Goal: Task Accomplishment & Management: Complete application form

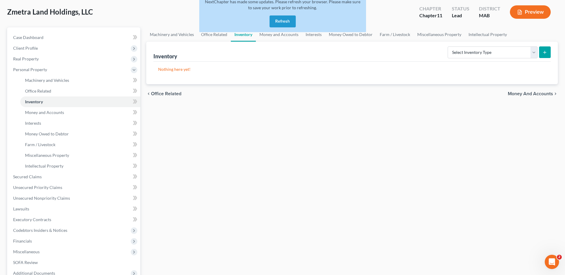
click at [277, 21] on button "Refresh" at bounding box center [283, 21] width 26 height 12
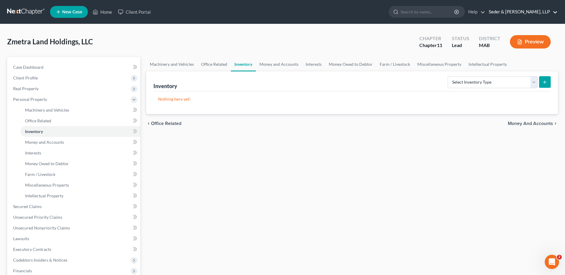
click at [554, 10] on link "Seder & [PERSON_NAME], LLP" at bounding box center [522, 12] width 72 height 11
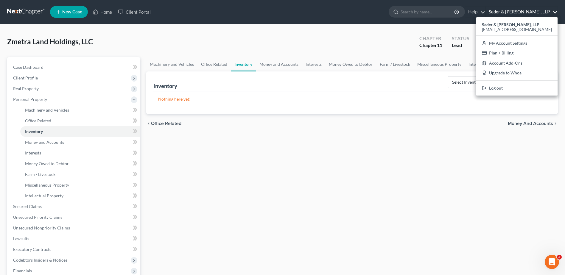
click at [280, 184] on div "Machinery and Vehicles Office Related Inventory Money and Accounts Interests Mo…" at bounding box center [352, 202] width 418 height 290
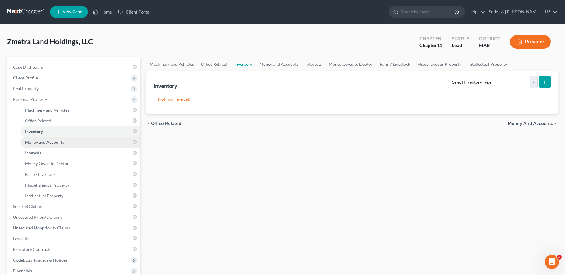
click at [56, 142] on span "Money and Accounts" at bounding box center [44, 142] width 39 height 5
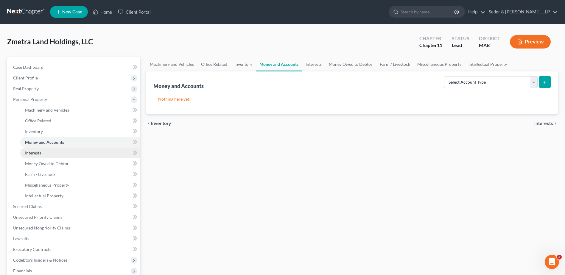
click at [36, 157] on link "Interests" at bounding box center [80, 153] width 120 height 11
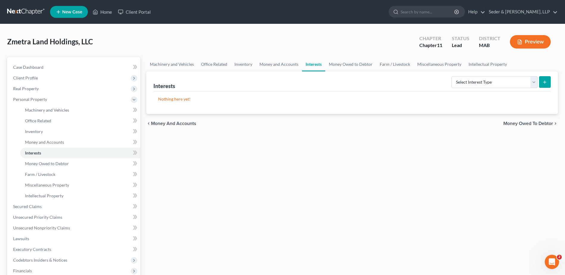
click at [397, 165] on div "Machinery and Vehicles Office Related Inventory Money and Accounts Interests Mo…" at bounding box center [352, 202] width 418 height 290
click at [322, 200] on div "Machinery and Vehicles Office Related Inventory Money and Accounts Interests Mo…" at bounding box center [352, 202] width 418 height 290
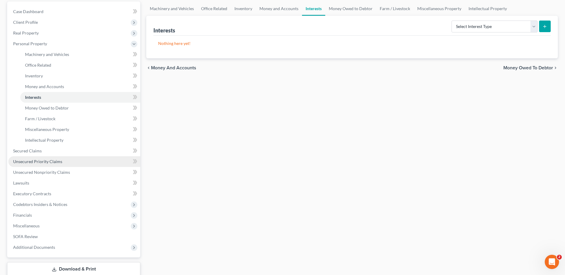
scroll to position [60, 0]
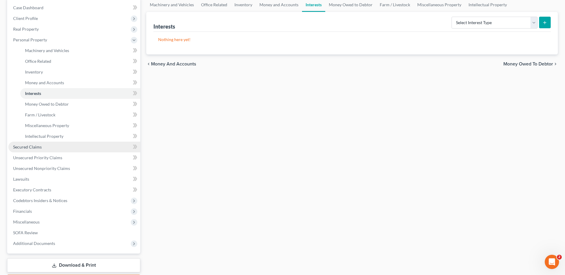
click at [26, 147] on span "Secured Claims" at bounding box center [27, 146] width 29 height 5
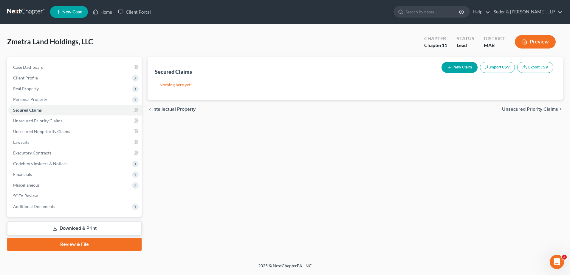
click at [456, 71] on button "New Claim" at bounding box center [459, 67] width 36 height 11
select select "0"
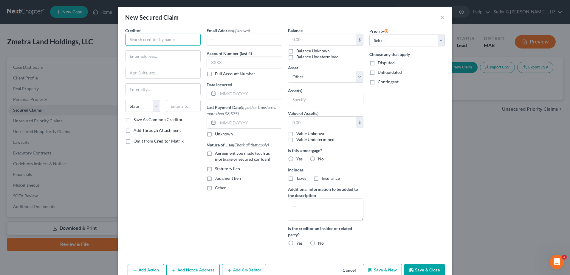
click at [165, 36] on input "text" at bounding box center [162, 40] width 75 height 12
type input "Newtek Small Business Finance, LLC"
type input "1981 [GEOGRAPHIC_DATA]"
type input "Suite 130"
type input "11042"
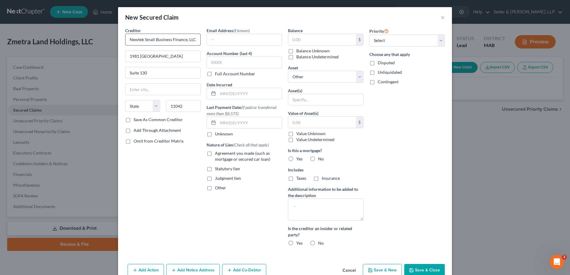
type input "[GEOGRAPHIC_DATA]"
select select "35"
click at [226, 44] on input "text" at bounding box center [244, 39] width 75 height 11
click at [356, 79] on select "Select Other Multiple Assets" at bounding box center [325, 77] width 75 height 12
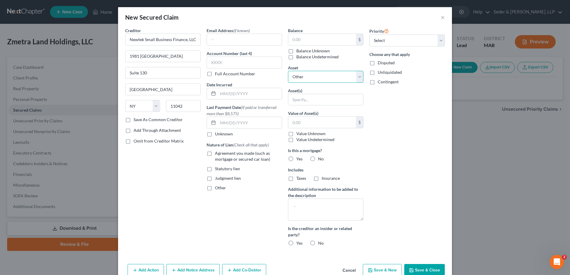
click at [356, 79] on select "Select Other Multiple Assets" at bounding box center [325, 77] width 75 height 12
click at [356, 78] on select "Select Other Multiple Assets" at bounding box center [325, 77] width 75 height 12
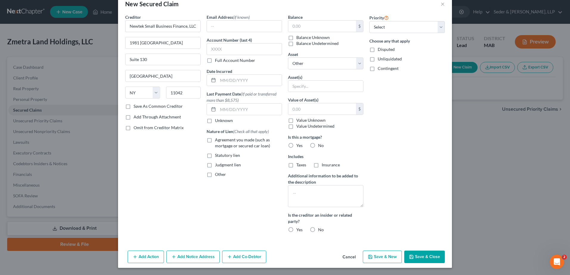
click at [345, 258] on button "Cancel" at bounding box center [349, 257] width 23 height 12
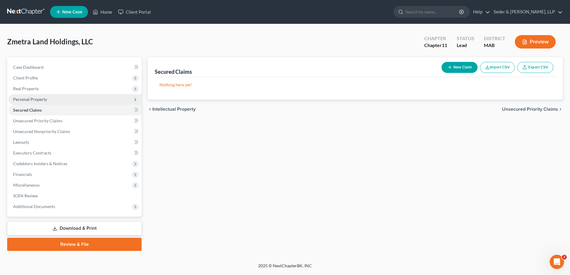
click at [28, 100] on span "Personal Property" at bounding box center [30, 99] width 34 height 5
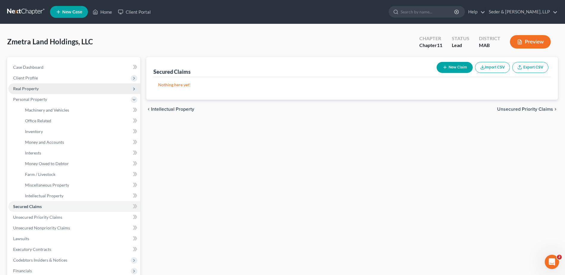
click at [25, 90] on span "Real Property" at bounding box center [26, 88] width 26 height 5
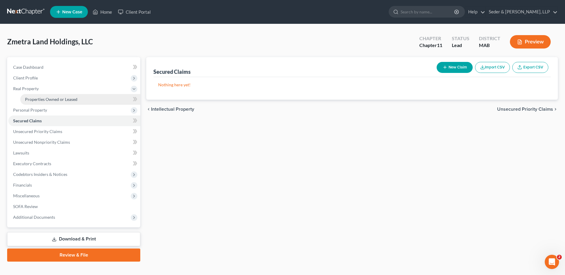
click at [42, 100] on span "Properties Owned or Leased" at bounding box center [51, 99] width 52 height 5
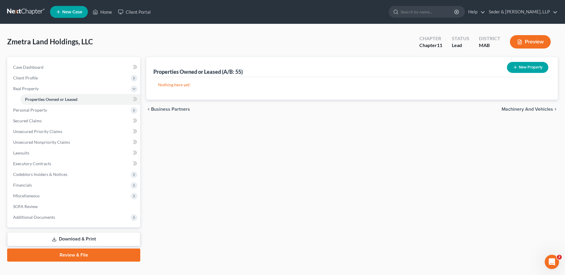
click at [519, 69] on button "New Property" at bounding box center [527, 67] width 41 height 11
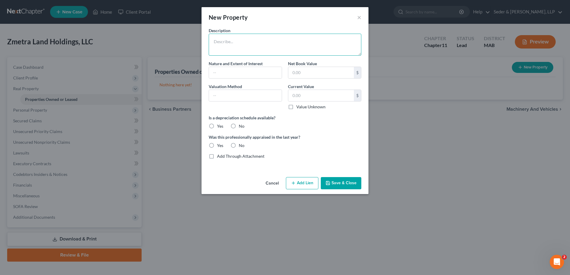
click at [259, 47] on textarea at bounding box center [285, 45] width 153 height 22
click at [251, 40] on textarea at bounding box center [285, 45] width 153 height 22
type textarea "[STREET_ADDRESS]"
type input "A"
click at [249, 96] on input "text" at bounding box center [245, 95] width 73 height 11
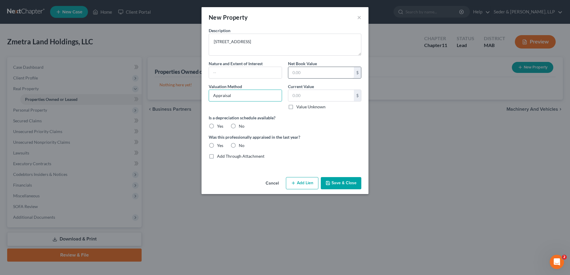
type input "Appraisal"
click at [319, 75] on input "text" at bounding box center [321, 72] width 66 height 11
click at [317, 94] on input "text" at bounding box center [321, 95] width 66 height 11
type input "2,500,000.00"
click at [239, 125] on label "No" at bounding box center [242, 126] width 6 height 6
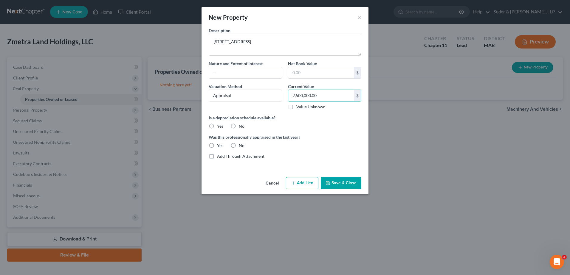
click at [241, 125] on input "No" at bounding box center [243, 125] width 4 height 4
radio input "true"
click at [217, 147] on label "Yes" at bounding box center [220, 146] width 6 height 6
click at [219, 147] on input "Yes" at bounding box center [221, 145] width 4 height 4
radio input "true"
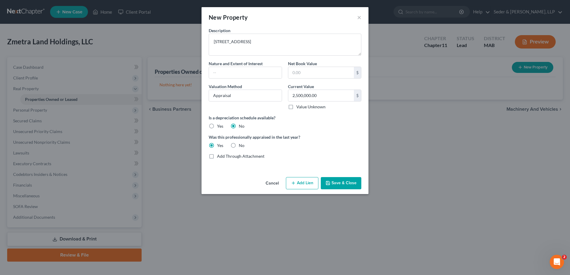
click at [239, 146] on label "No" at bounding box center [242, 146] width 6 height 6
click at [241, 146] on input "No" at bounding box center [243, 145] width 4 height 4
radio input "true"
click at [298, 187] on button "Add Lien" at bounding box center [302, 183] width 32 height 13
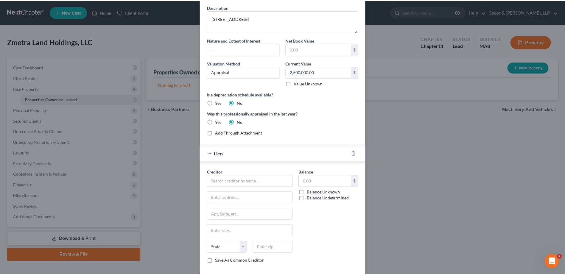
scroll to position [55, 0]
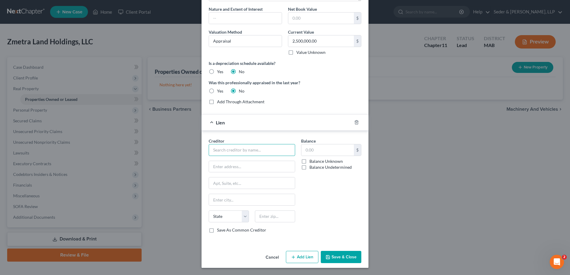
click at [268, 152] on input "text" at bounding box center [252, 150] width 86 height 12
type input "n"
type input "Newtek Small Business Finance, LLC"
click at [271, 257] on button "Cancel" at bounding box center [272, 258] width 23 height 12
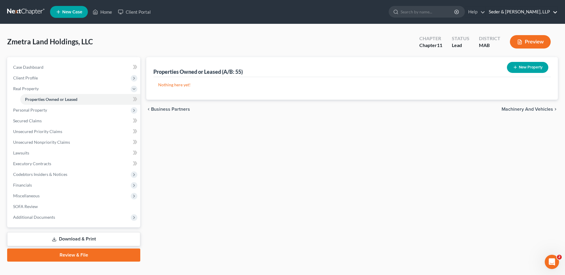
click at [548, 10] on link "Seder & [PERSON_NAME], LLP" at bounding box center [522, 12] width 72 height 11
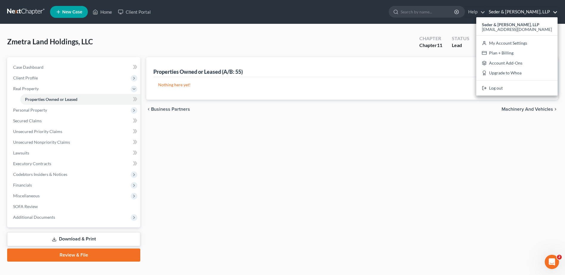
click at [482, 139] on div "Properties Owned or Leased (A/B: 55) New Property Nothing here yet! Property Cu…" at bounding box center [352, 159] width 418 height 205
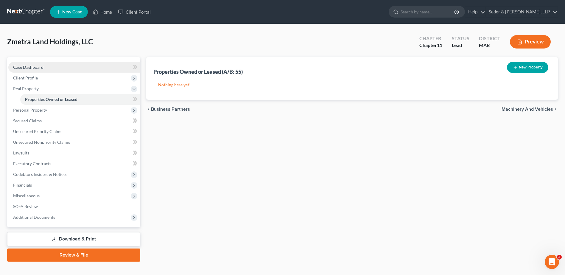
click at [21, 68] on span "Case Dashboard" at bounding box center [28, 67] width 30 height 5
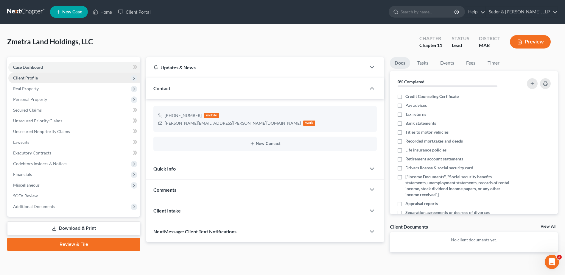
click at [25, 77] on span "Client Profile" at bounding box center [25, 77] width 25 height 5
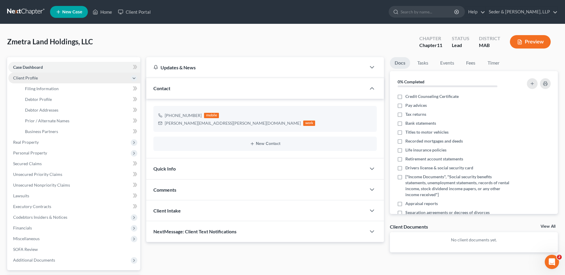
click at [25, 77] on span "Client Profile" at bounding box center [25, 77] width 25 height 5
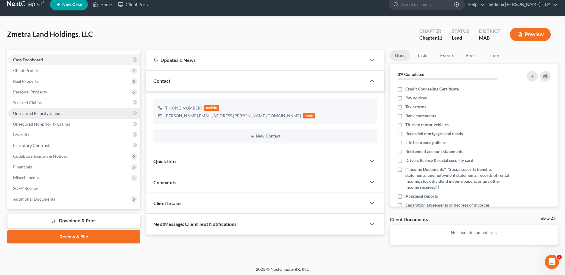
scroll to position [10, 0]
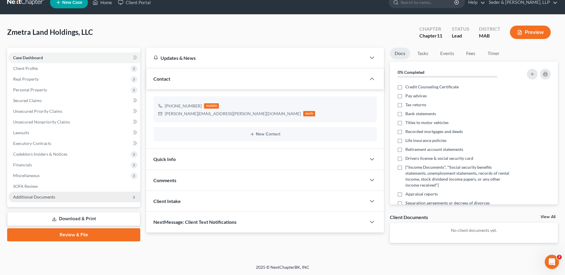
click at [48, 198] on span "Additional Documents" at bounding box center [34, 197] width 42 height 5
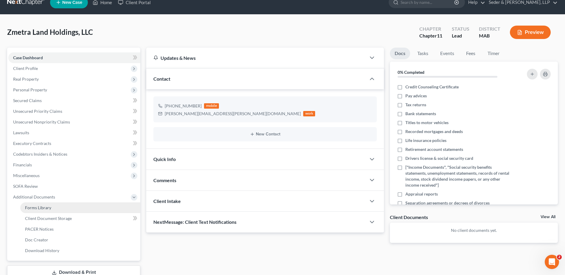
click at [55, 211] on link "Forms Library" at bounding box center [80, 208] width 120 height 11
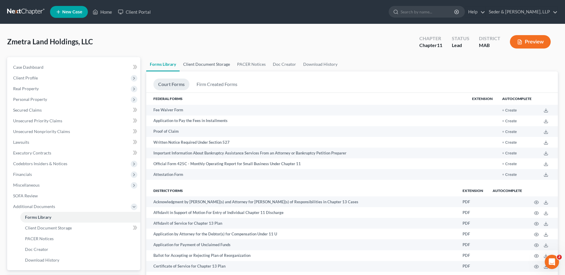
click at [196, 63] on link "Client Document Storage" at bounding box center [207, 64] width 54 height 14
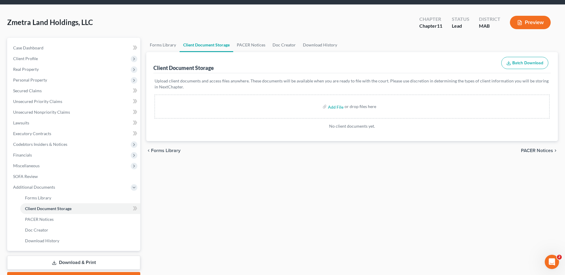
scroll to position [30, 0]
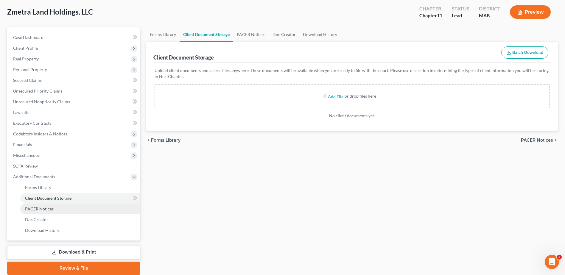
click at [51, 211] on span "PACER Notices" at bounding box center [39, 208] width 29 height 5
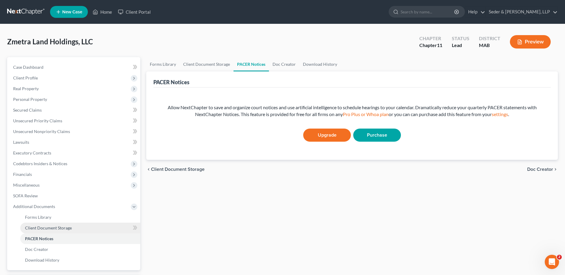
click at [52, 226] on span "Client Document Storage" at bounding box center [48, 228] width 47 height 5
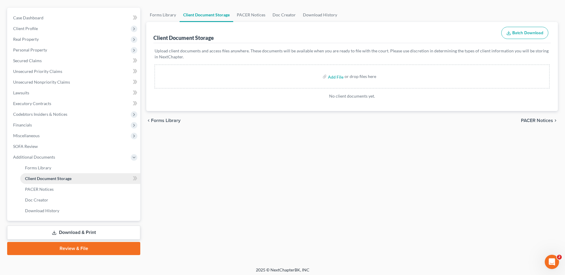
scroll to position [52, 0]
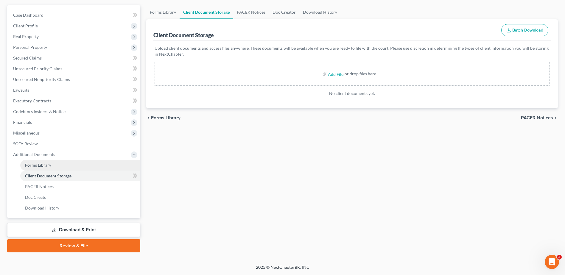
click at [39, 165] on span "Forms Library" at bounding box center [38, 165] width 26 height 5
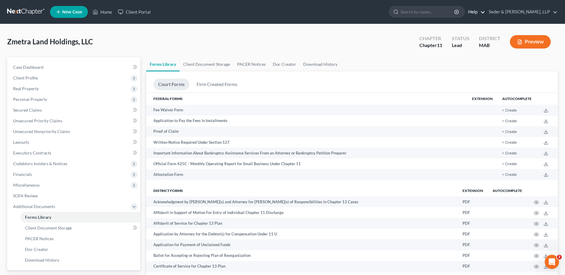
click at [485, 14] on link "Help" at bounding box center [475, 12] width 20 height 11
click at [485, 24] on link "Help Center" at bounding box center [461, 25] width 47 height 10
click at [43, 122] on span "Unsecured Priority Claims" at bounding box center [37, 120] width 49 height 5
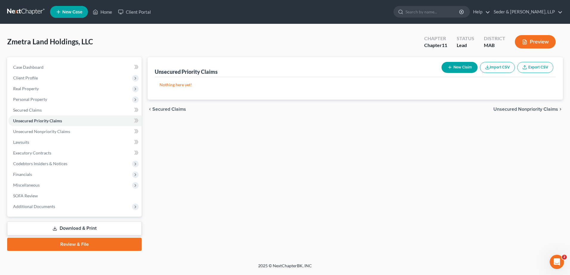
click at [499, 71] on button "Import CSV" at bounding box center [497, 67] width 35 height 11
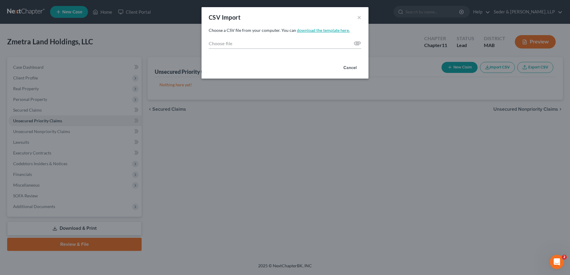
click at [339, 28] on link "download the template here." at bounding box center [323, 30] width 53 height 5
click at [302, 135] on div "CSV Import × Choose a CSV file from your computer. You can download the templat…" at bounding box center [285, 137] width 570 height 275
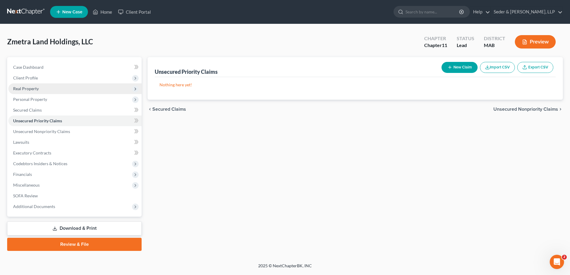
click at [31, 87] on span "Real Property" at bounding box center [26, 88] width 26 height 5
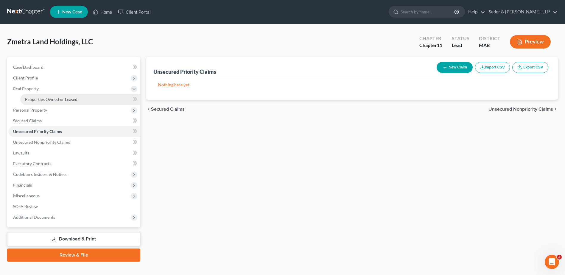
click at [57, 102] on link "Properties Owned or Leased" at bounding box center [80, 99] width 120 height 11
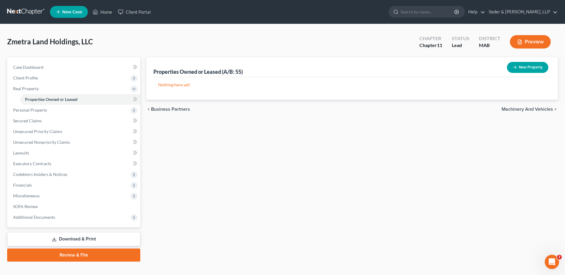
click at [527, 65] on button "New Property" at bounding box center [527, 67] width 41 height 11
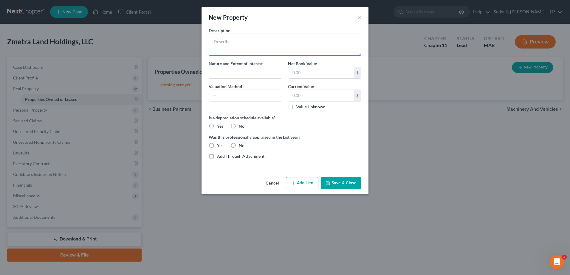
click at [239, 40] on textarea at bounding box center [285, 45] width 153 height 22
type textarea "[STREET_ADDRESS]"
click at [263, 96] on input "text" at bounding box center [245, 95] width 73 height 11
type input "Appraisal"
type input "2,500,000"
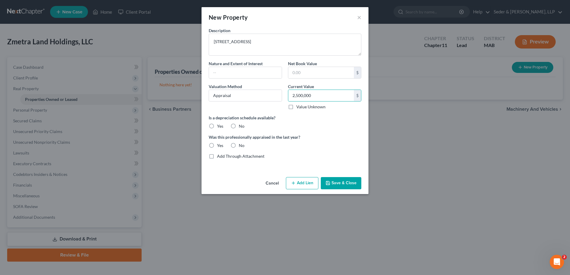
click at [239, 126] on label "No" at bounding box center [242, 126] width 6 height 6
click at [241, 126] on input "No" at bounding box center [243, 125] width 4 height 4
radio input "true"
click at [239, 147] on label "No" at bounding box center [242, 146] width 6 height 6
click at [241, 147] on input "No" at bounding box center [243, 145] width 4 height 4
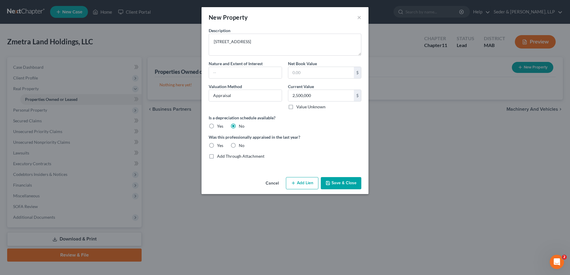
radio input "true"
click at [306, 184] on button "Add Lien" at bounding box center [302, 183] width 32 height 13
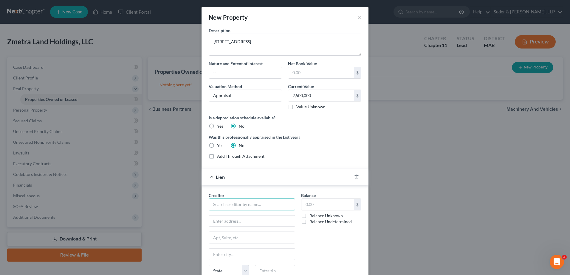
click at [248, 204] on input "text" at bounding box center [252, 205] width 86 height 12
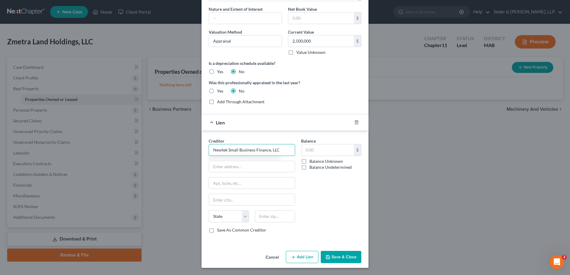
type input "Newtek Small Business Finance, LLC"
type input "1981 [GEOGRAPHIC_DATA]"
type input "Suite 130"
type input "11042"
click at [326, 152] on input "text" at bounding box center [327, 149] width 52 height 11
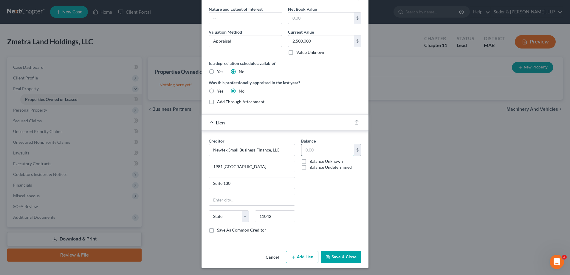
type input "[GEOGRAPHIC_DATA]"
select select "35"
type input "1,750,000"
click at [296, 262] on button "Add Lien" at bounding box center [302, 257] width 32 height 13
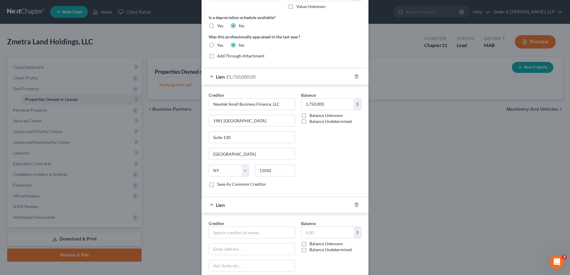
scroll to position [144, 0]
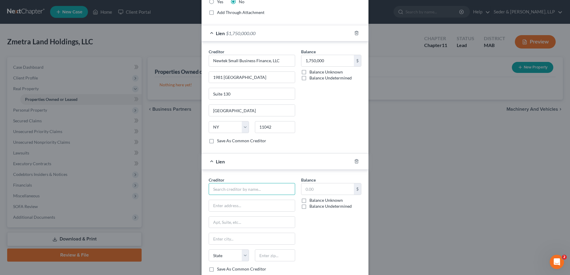
click at [240, 190] on input "text" at bounding box center [252, 189] width 86 height 12
type input "Town of [PERSON_NAME]"
type input "2"
type input "[STREET_ADDRESS]"
type input "01570"
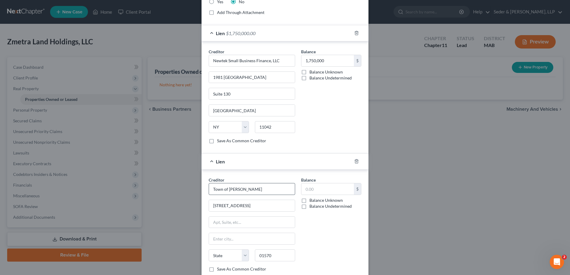
type input "[PERSON_NAME]"
select select "22"
click at [312, 187] on input "text" at bounding box center [327, 189] width 52 height 11
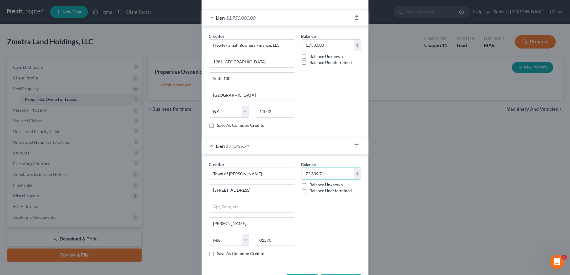
scroll to position [174, 0]
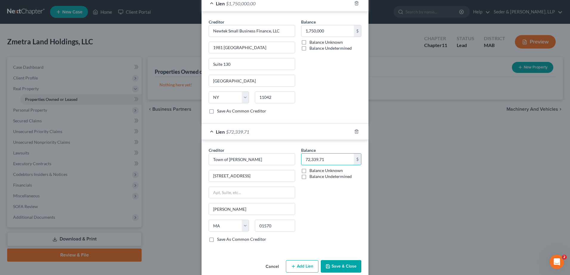
type input "72,339.71"
click at [342, 265] on button "Save & Close" at bounding box center [341, 266] width 41 height 13
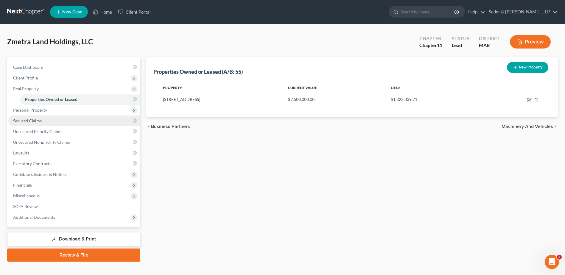
click at [28, 122] on span "Secured Claims" at bounding box center [27, 120] width 29 height 5
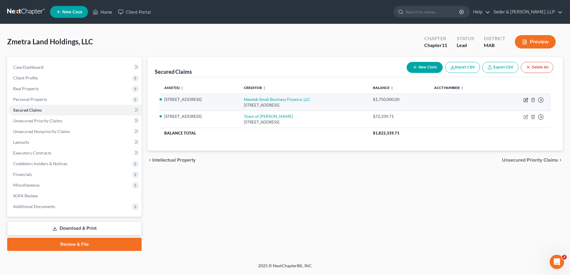
click at [524, 98] on icon "button" at bounding box center [525, 100] width 5 height 5
select select "35"
select select "2"
select select "0"
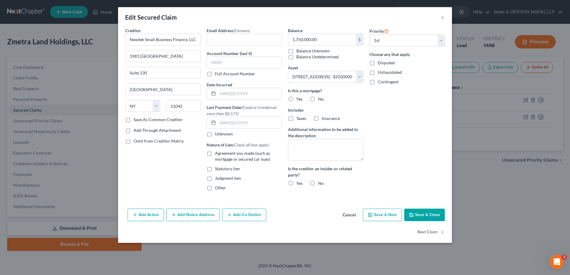
click at [296, 100] on label "Yes" at bounding box center [299, 99] width 6 height 6
click at [299, 100] on input "Yes" at bounding box center [301, 98] width 4 height 4
radio input "true"
click at [306, 151] on textarea at bounding box center [325, 150] width 75 height 22
click at [215, 153] on label "Agreement you made (such as mortgage or secured car loan)" at bounding box center [248, 156] width 67 height 12
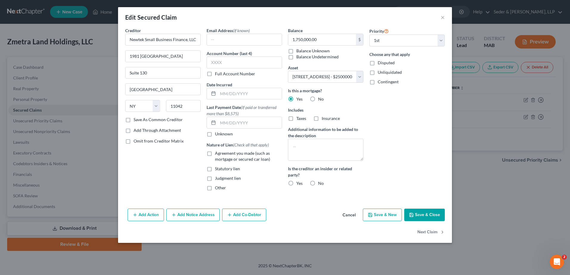
click at [217, 153] on input "Agreement you made (such as mortgage or secured car loan)" at bounding box center [219, 152] width 4 height 4
checkbox input "true"
click at [318, 182] on label "No" at bounding box center [321, 184] width 6 height 6
click at [320, 182] on input "No" at bounding box center [322, 183] width 4 height 4
radio input "true"
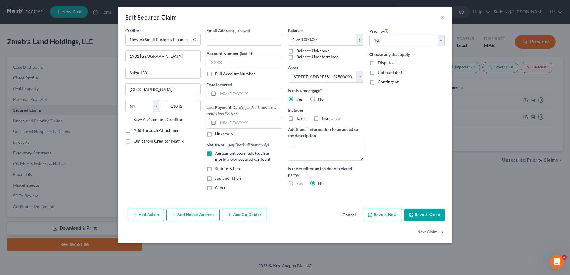
click at [427, 217] on button "Save & Close" at bounding box center [424, 215] width 41 height 13
select select
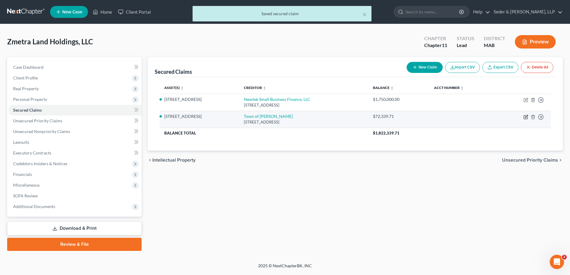
click at [525, 115] on icon "button" at bounding box center [525, 117] width 5 height 5
select select "22"
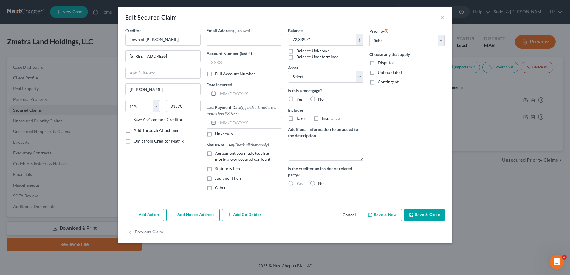
click at [318, 98] on label "No" at bounding box center [321, 99] width 6 height 6
click at [320, 98] on input "No" at bounding box center [322, 98] width 4 height 4
radio input "true"
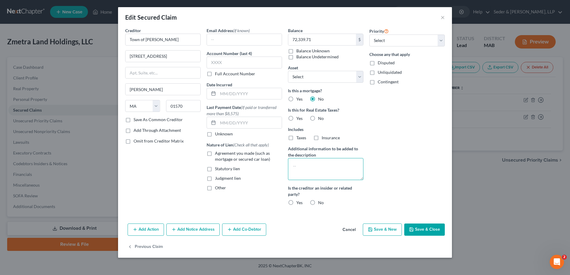
click at [304, 172] on textarea at bounding box center [325, 169] width 75 height 22
type textarea "Unpaid Real Estate Taxes"
click at [318, 202] on label "No" at bounding box center [321, 203] width 6 height 6
click at [320, 202] on input "No" at bounding box center [322, 202] width 4 height 4
radio input "true"
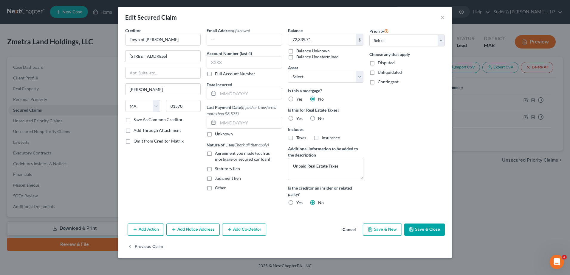
click at [222, 189] on span "Other" at bounding box center [220, 187] width 11 height 5
click at [221, 189] on input "Other" at bounding box center [219, 187] width 4 height 4
checkbox input "true"
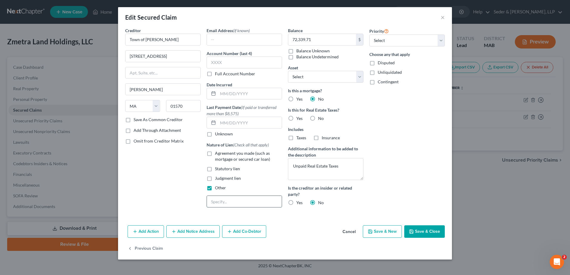
click at [220, 203] on input "text" at bounding box center [244, 201] width 75 height 11
type input "R"
type input "Unpaid Real Estate Taxes"
click at [425, 231] on button "Save & Close" at bounding box center [424, 232] width 41 height 13
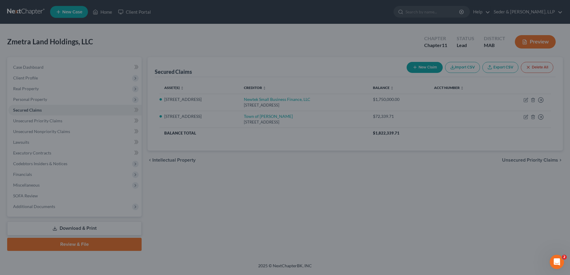
select select "2"
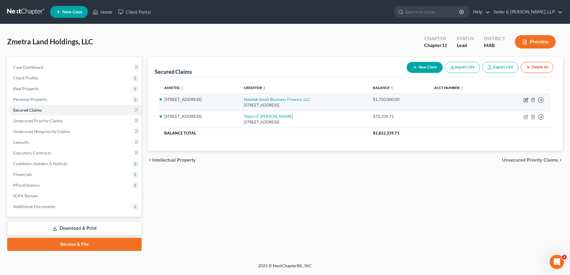
click at [527, 102] on icon "button" at bounding box center [525, 101] width 4 height 4
select select "35"
select select "0"
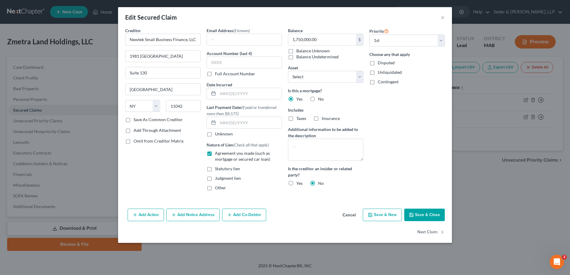
click at [199, 216] on button "Add Notice Address" at bounding box center [192, 215] width 53 height 13
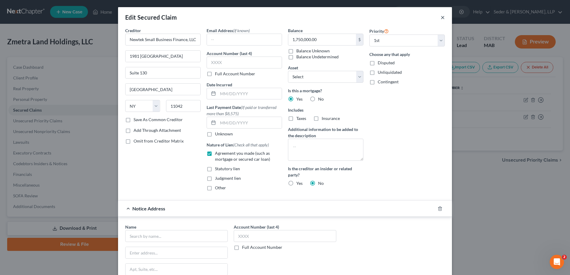
click at [440, 20] on button "×" at bounding box center [442, 17] width 4 height 7
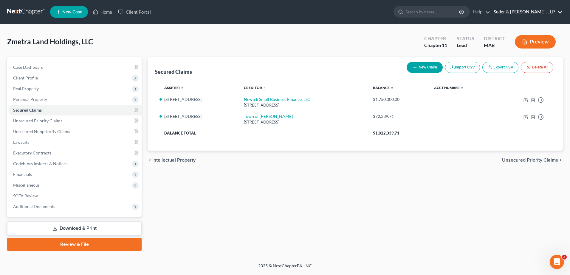
click at [542, 10] on link "Seder & [PERSON_NAME], LLP" at bounding box center [526, 12] width 72 height 11
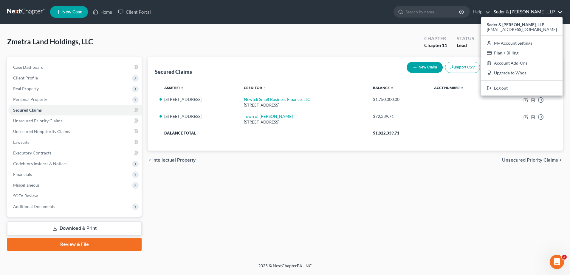
click at [255, 33] on div "Zmetra Land Holdings, LLC Upgraded Chapter Chapter 11 Status Lead District MAB …" at bounding box center [284, 44] width 555 height 26
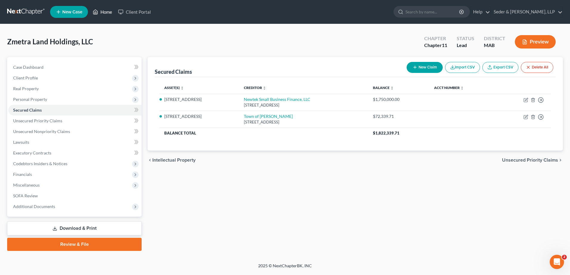
click at [105, 14] on link "Home" at bounding box center [102, 12] width 25 height 11
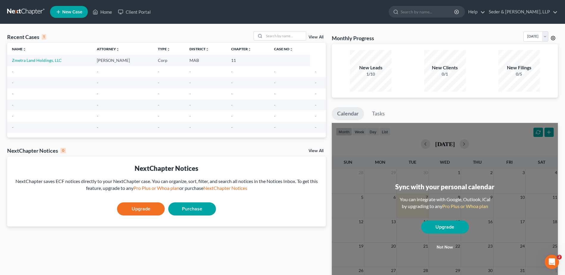
click at [554, 39] on icon at bounding box center [553, 38] width 5 height 5
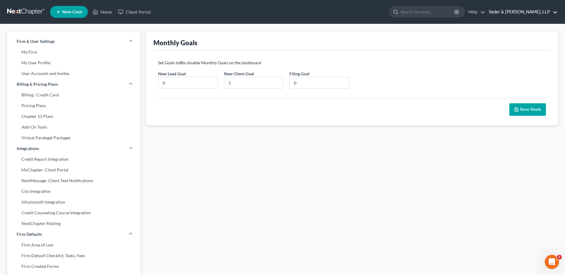
click at [537, 11] on link "Seder & [PERSON_NAME], LLP" at bounding box center [522, 12] width 72 height 11
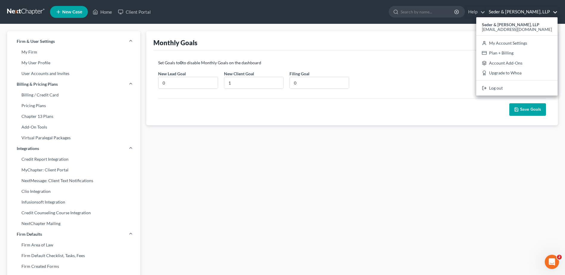
click at [199, 8] on ul "New Case Home Client Portal - No Result - See all results Or Press Enter... Hel…" at bounding box center [304, 11] width 508 height 15
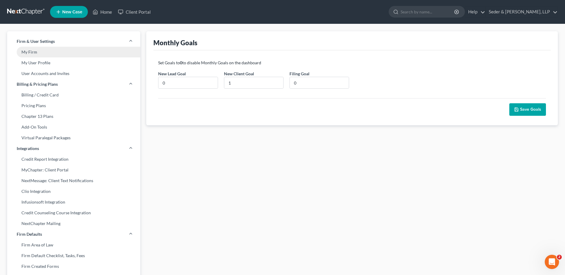
click at [34, 55] on link "My Firm" at bounding box center [73, 52] width 133 height 11
select select "39"
select select "24"
select select "22"
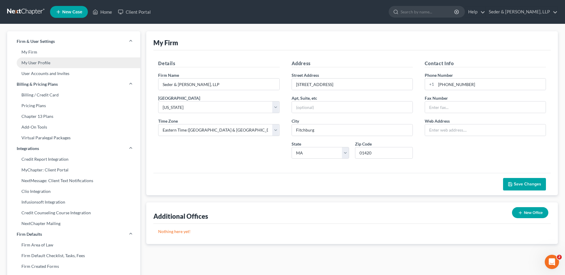
click at [39, 65] on link "My User Profile" at bounding box center [73, 62] width 133 height 11
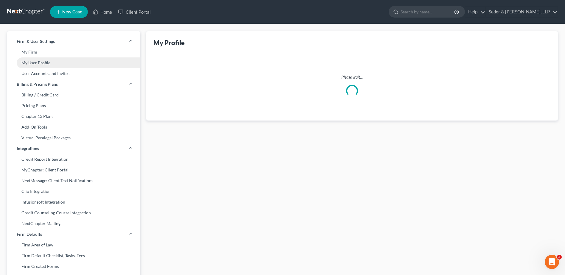
select select "22"
select select "assistant"
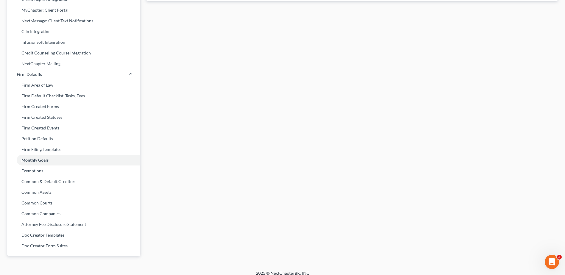
scroll to position [166, 0]
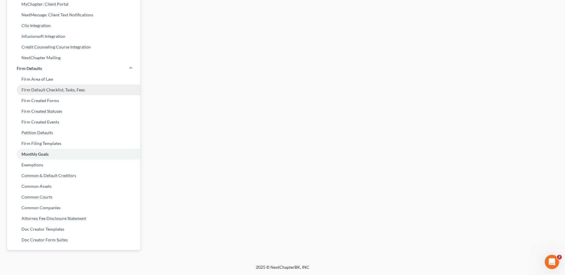
click at [56, 93] on link "Firm Default Checklist, Tasks, Fees" at bounding box center [73, 90] width 133 height 11
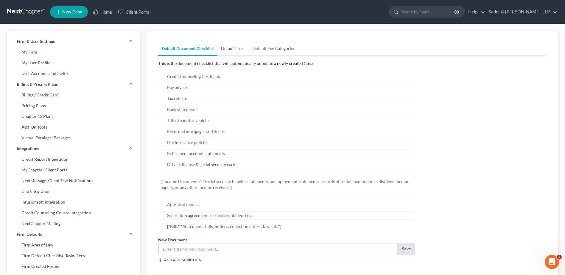
click at [246, 49] on link "Default Tasks" at bounding box center [233, 48] width 32 height 14
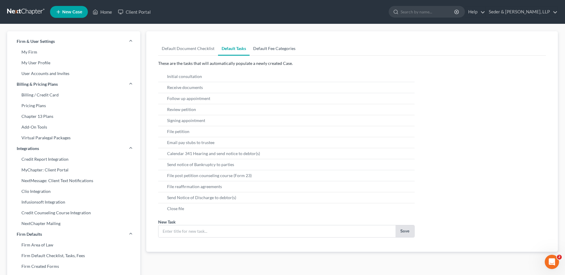
click at [272, 50] on link "Default Fee Categories" at bounding box center [274, 48] width 49 height 14
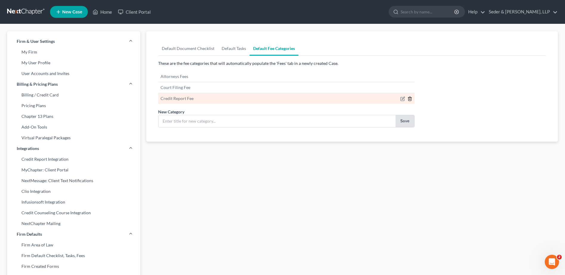
click at [409, 100] on icon "button" at bounding box center [410, 99] width 5 height 5
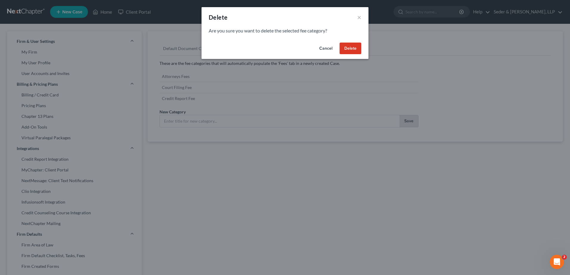
click at [346, 46] on button "Delete" at bounding box center [350, 49] width 22 height 12
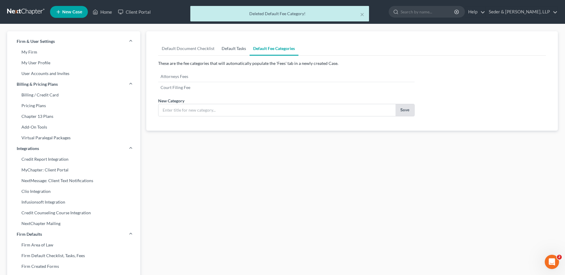
click at [235, 48] on link "Default Tasks" at bounding box center [234, 48] width 32 height 14
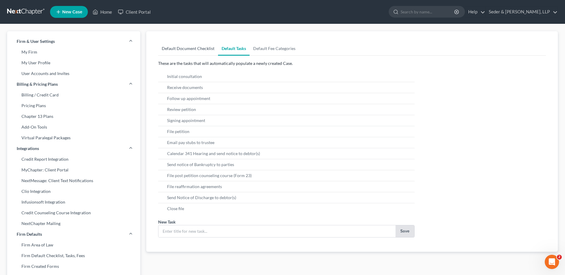
click at [188, 52] on link "Default Document Checklist" at bounding box center [188, 48] width 60 height 14
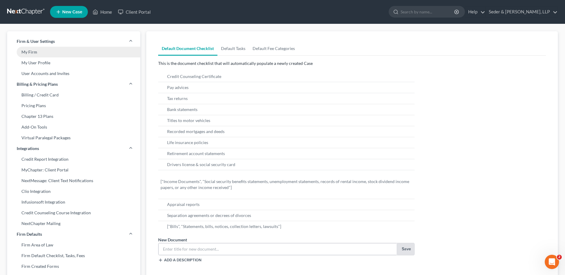
click at [38, 52] on link "My Firm" at bounding box center [73, 52] width 133 height 11
select select "39"
select select "24"
select select "22"
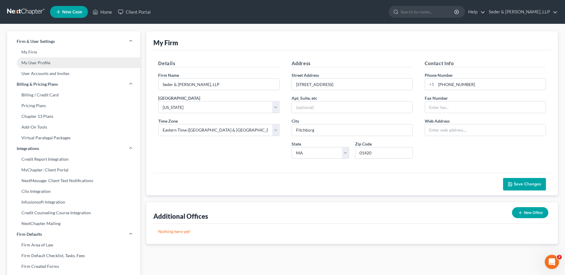
click at [37, 60] on link "My User Profile" at bounding box center [73, 62] width 133 height 11
select select "22"
select select "assistant"
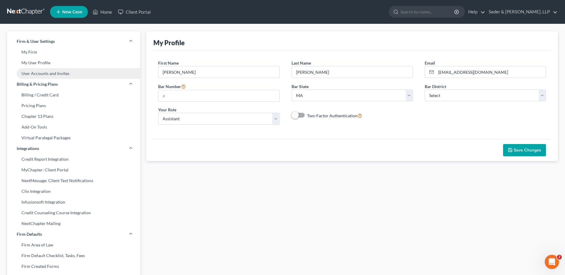
click at [40, 76] on link "User Accounts and Invites" at bounding box center [73, 73] width 133 height 11
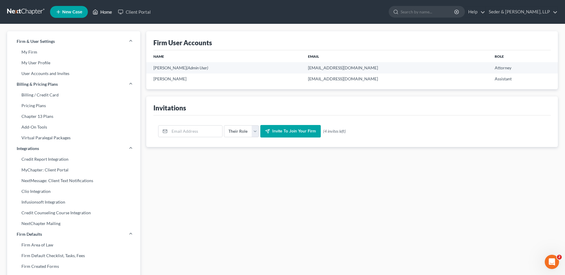
click at [100, 15] on link "Home" at bounding box center [102, 12] width 25 height 11
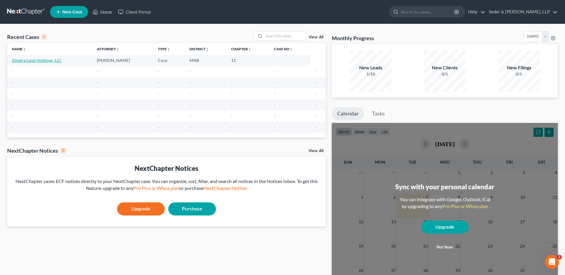
click at [48, 58] on link "Zmetra Land Holdings, LLC" at bounding box center [37, 60] width 50 height 5
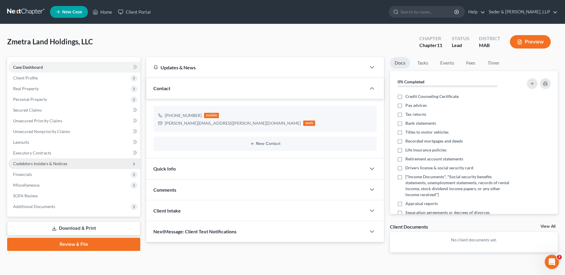
click at [39, 164] on span "Codebtors Insiders & Notices" at bounding box center [40, 163] width 54 height 5
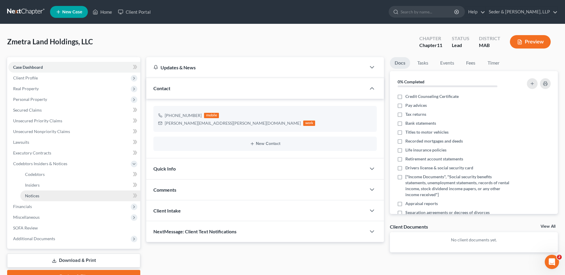
click at [47, 200] on link "Notices" at bounding box center [80, 196] width 120 height 11
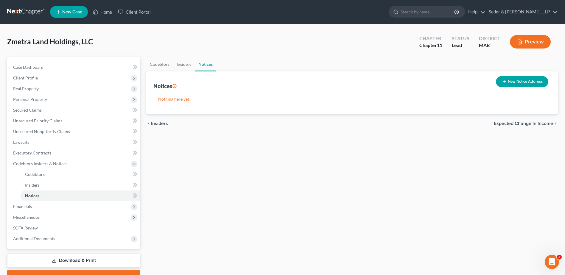
click at [525, 81] on button "New Notice Address" at bounding box center [522, 81] width 52 height 11
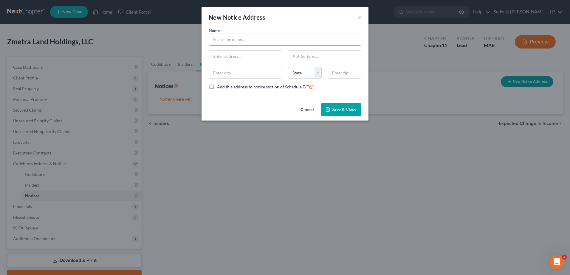
click at [310, 41] on input "text" at bounding box center [285, 40] width 153 height 12
click at [359, 15] on button "×" at bounding box center [359, 17] width 4 height 7
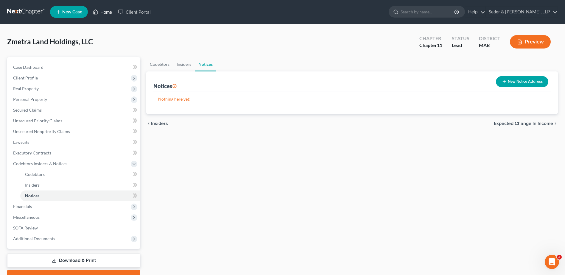
click at [104, 13] on link "Home" at bounding box center [102, 12] width 25 height 11
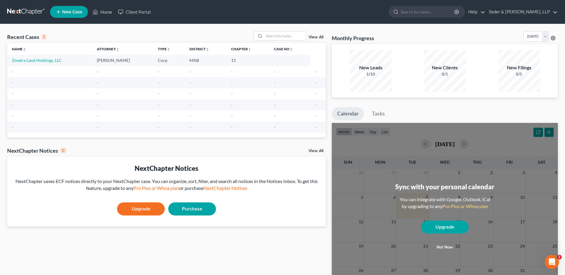
click at [554, 38] on circle at bounding box center [553, 38] width 1 height 1
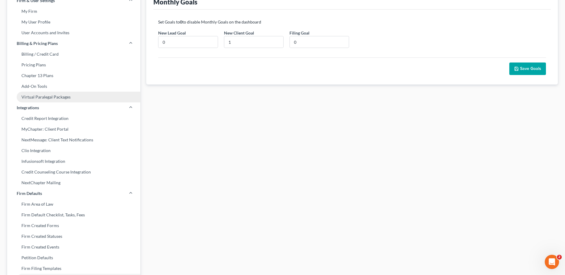
scroll to position [89, 0]
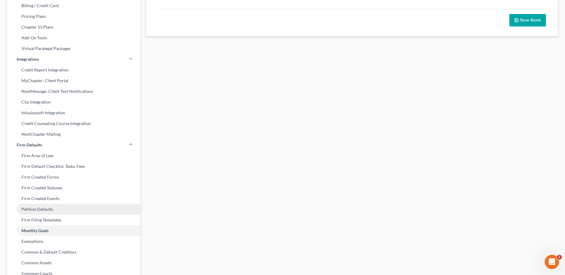
click at [56, 209] on link "Petition Defaults" at bounding box center [73, 209] width 133 height 11
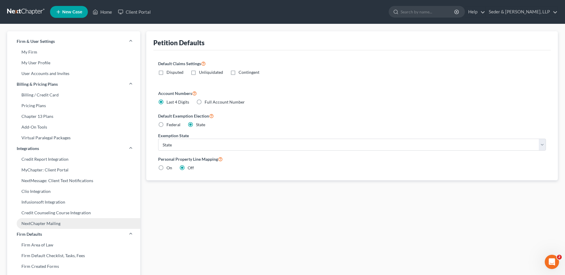
click at [42, 223] on link "NextChapter Mailing" at bounding box center [73, 223] width 133 height 11
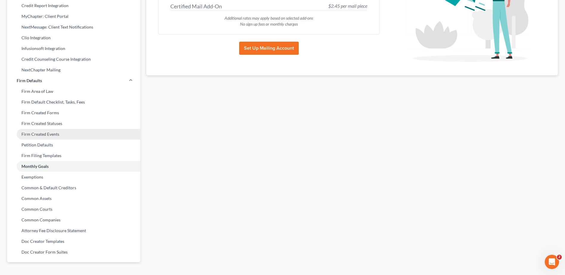
scroll to position [166, 0]
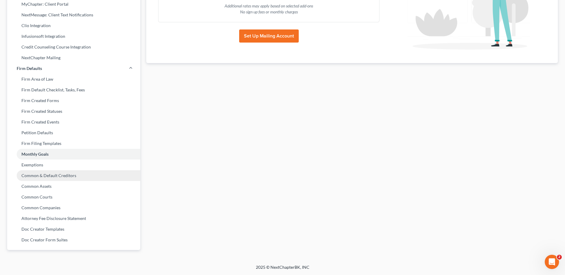
click at [51, 178] on link "Common & Default Creditors" at bounding box center [73, 175] width 133 height 11
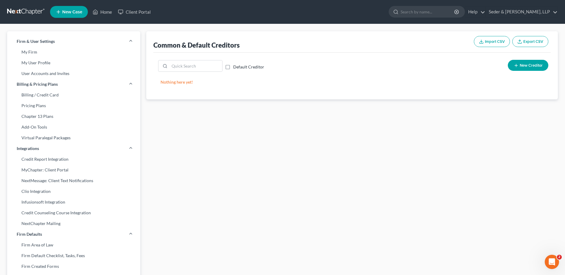
click at [520, 65] on span "New Creditor" at bounding box center [531, 65] width 23 height 5
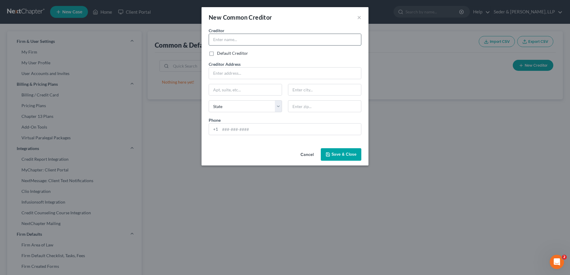
click at [247, 41] on input "text" at bounding box center [285, 39] width 152 height 11
click at [305, 154] on button "Cancel" at bounding box center [307, 155] width 23 height 12
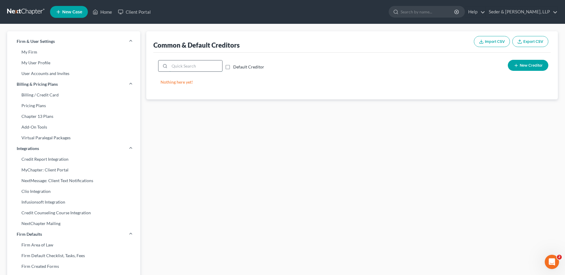
click at [204, 71] on input "search" at bounding box center [196, 65] width 53 height 11
click at [206, 70] on input "search" at bounding box center [196, 65] width 53 height 11
type input "M"
click at [520, 69] on button "New Creditor" at bounding box center [528, 65] width 41 height 11
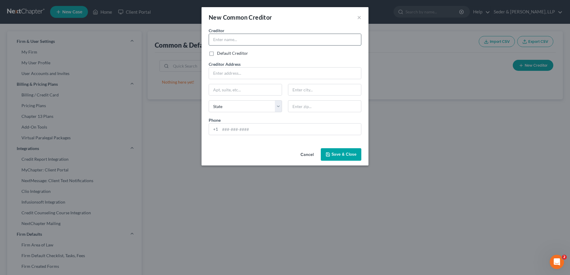
click at [279, 43] on input "text" at bounding box center [285, 39] width 152 height 11
type input "[US_STATE] Dept. of Revenue"
click at [262, 72] on input "text" at bounding box center [285, 73] width 152 height 11
type input "Bankruptcy Unit"
click at [217, 53] on label "Default Creditor" at bounding box center [232, 53] width 31 height 6
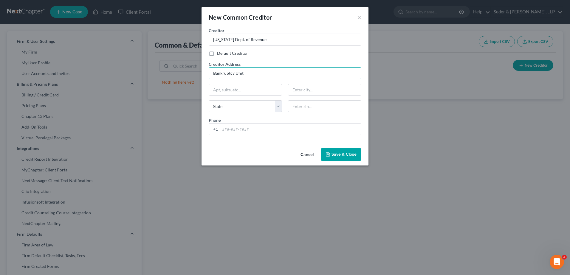
click at [219, 53] on input "Default Creditor" at bounding box center [221, 52] width 4 height 4
checkbox input "true"
click at [220, 89] on input "text" at bounding box center [245, 89] width 73 height 11
type input "PO Box 9564"
click at [303, 107] on input "text" at bounding box center [324, 106] width 73 height 12
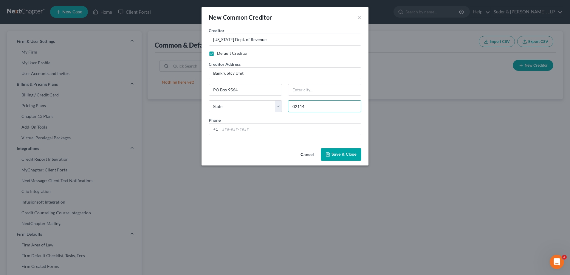
type input "02114"
type input "[GEOGRAPHIC_DATA]"
select select "22"
click at [284, 117] on div "Creditor * [US_STATE] Dept. of Revenue Default Creditor Creditor Address Bankru…" at bounding box center [285, 83] width 158 height 113
click at [332, 156] on span "Save & Close" at bounding box center [343, 154] width 25 height 5
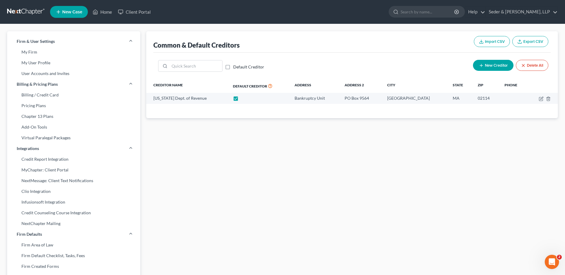
click at [491, 67] on span "New Creditor" at bounding box center [496, 65] width 23 height 5
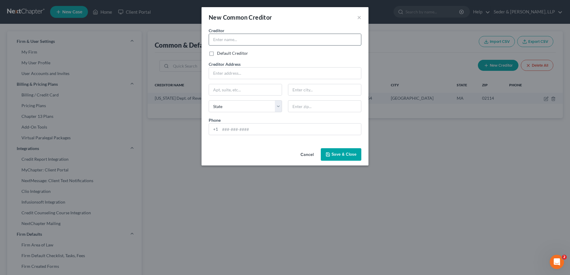
click at [244, 40] on input "text" at bounding box center [285, 39] width 152 height 11
click at [265, 41] on input "text" at bounding box center [285, 39] width 152 height 11
type input "Internal Revenue Service"
click at [227, 54] on span "Default Creditor" at bounding box center [232, 53] width 31 height 5
click at [223, 54] on input "Default Creditor" at bounding box center [221, 52] width 4 height 4
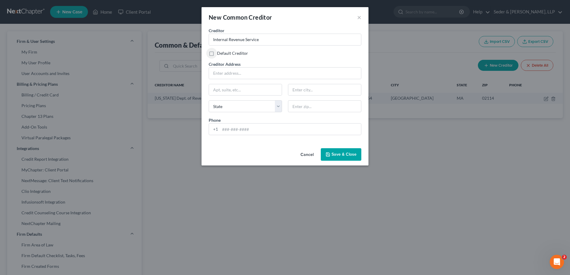
checkbox input "true"
click at [224, 74] on input "text" at bounding box center [285, 73] width 152 height 11
type input "Special Procedure Staff"
type input "PO Box 9112"
type input "02203"
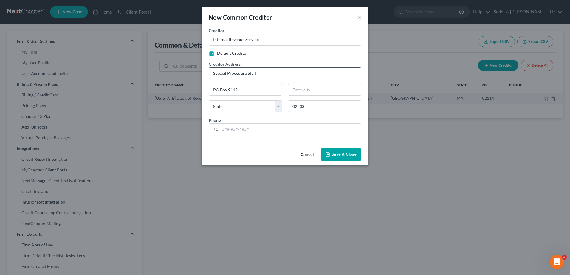
type input "[GEOGRAPHIC_DATA]"
select select "22"
click at [346, 155] on span "Save & Close" at bounding box center [343, 154] width 25 height 5
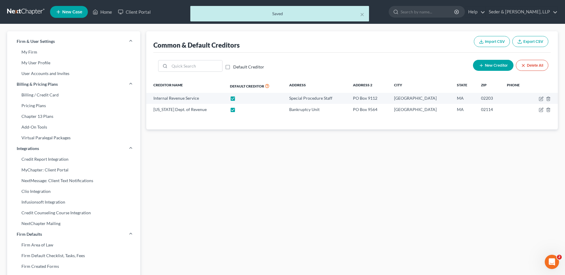
click at [492, 68] on button "New Creditor" at bounding box center [493, 65] width 41 height 11
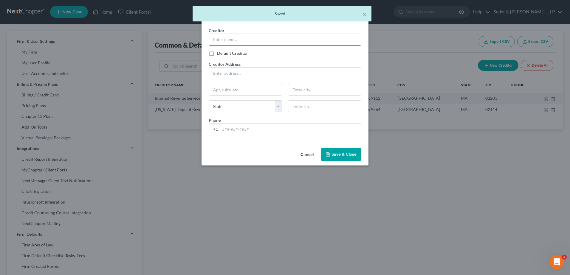
click at [282, 41] on input "text" at bounding box center [285, 39] width 152 height 11
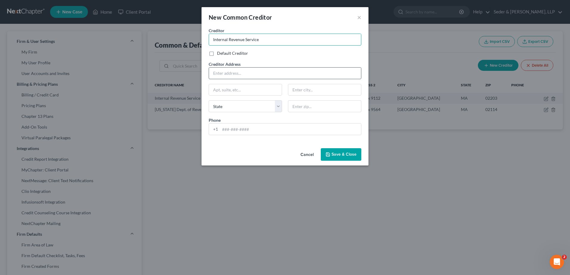
type input "Internal Revenue Service"
click at [262, 69] on input "text" at bounding box center [285, 73] width 152 height 11
type input "PO Box 7346"
type input "19101"
type input "[GEOGRAPHIC_DATA]"
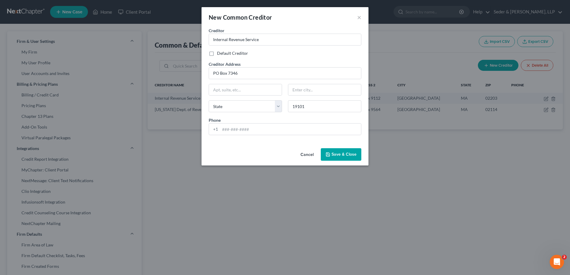
select select "39"
click at [261, 117] on div "Phone +1" at bounding box center [285, 126] width 158 height 18
click at [344, 155] on span "Save & Close" at bounding box center [343, 154] width 25 height 5
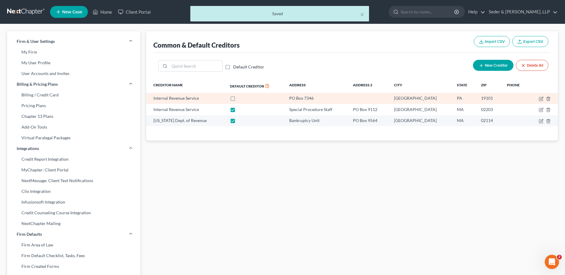
click at [238, 100] on label at bounding box center [238, 100] width 0 height 0
click at [245, 99] on input "checkbox" at bounding box center [243, 97] width 4 height 4
checkbox input "true"
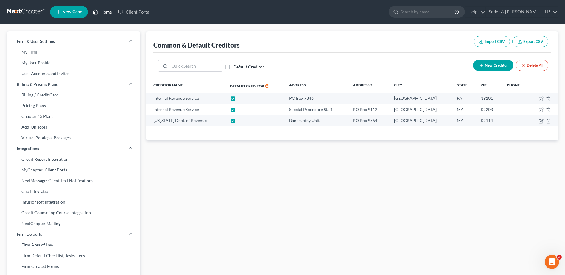
click at [108, 13] on link "Home" at bounding box center [102, 12] width 25 height 11
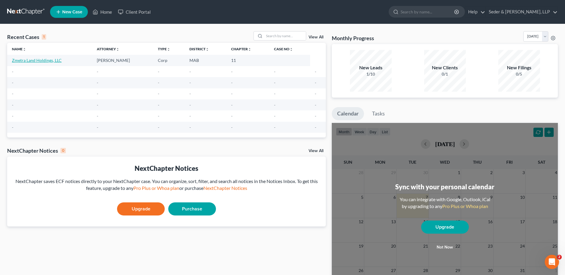
click at [57, 60] on link "Zmetra Land Holdings, LLC" at bounding box center [37, 60] width 50 height 5
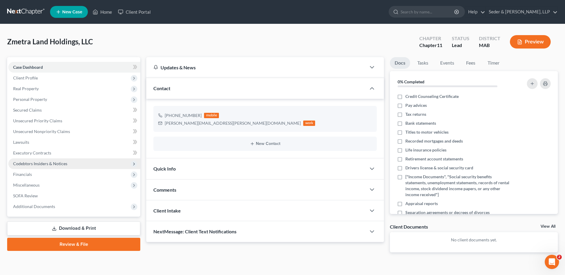
click at [46, 166] on span "Codebtors Insiders & Notices" at bounding box center [40, 163] width 54 height 5
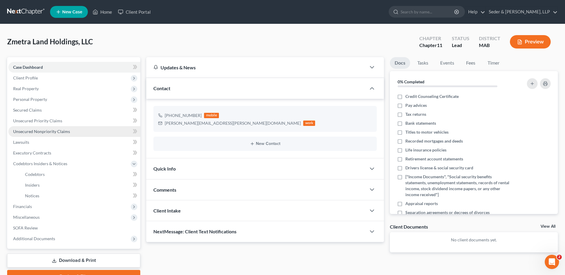
click at [43, 133] on span "Unsecured Nonpriority Claims" at bounding box center [41, 131] width 57 height 5
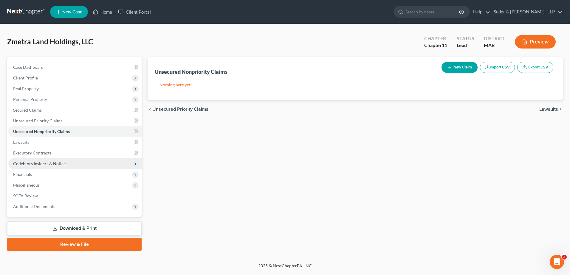
click at [38, 166] on span "Codebtors Insiders & Notices" at bounding box center [40, 163] width 54 height 5
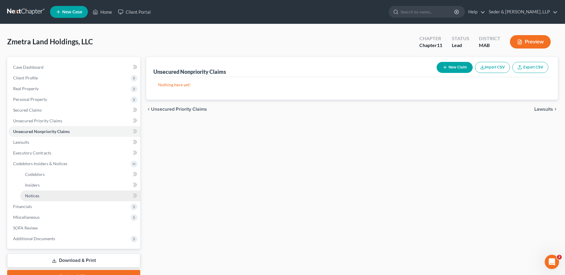
click at [31, 196] on span "Notices" at bounding box center [32, 195] width 14 height 5
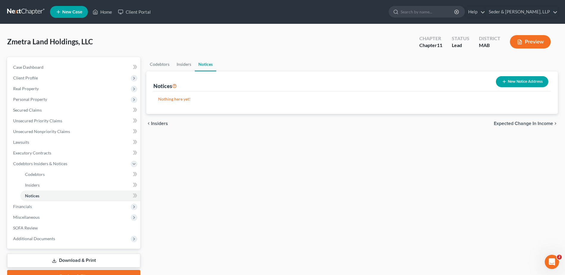
click at [510, 81] on button "New Notice Address" at bounding box center [522, 81] width 52 height 11
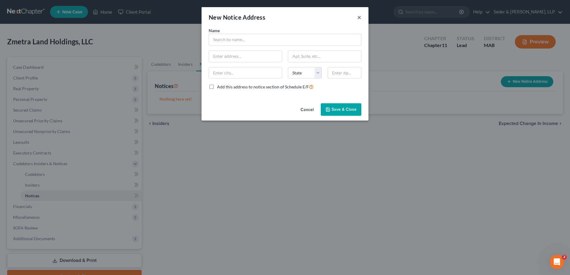
click at [358, 19] on button "×" at bounding box center [359, 17] width 4 height 7
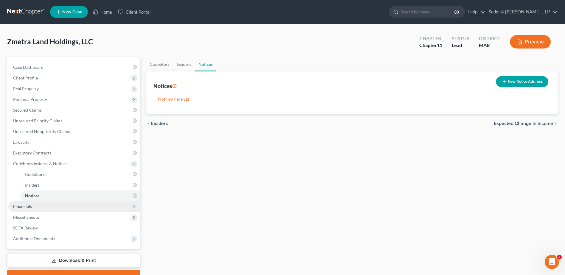
click at [25, 206] on span "Financials" at bounding box center [22, 206] width 19 height 5
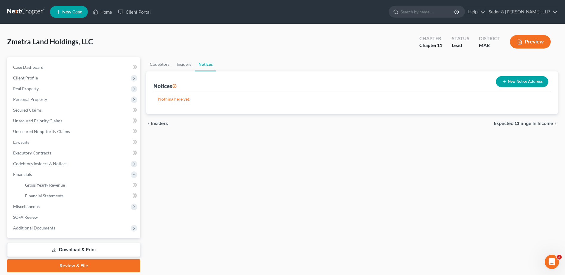
click at [229, 166] on div "Codebtors Insiders Notices Notices New Notice Address Nothing here yet! Name ch…" at bounding box center [352, 164] width 418 height 215
click at [534, 46] on button "Preview" at bounding box center [530, 41] width 41 height 13
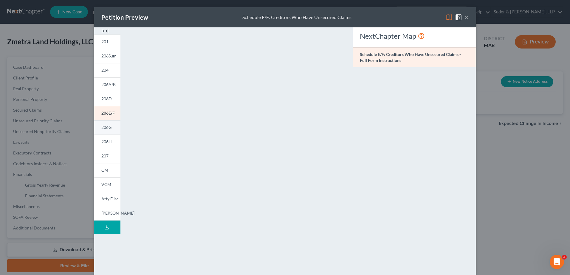
click at [106, 126] on span "206G" at bounding box center [106, 127] width 10 height 5
click at [107, 184] on span "VCM" at bounding box center [106, 184] width 10 height 5
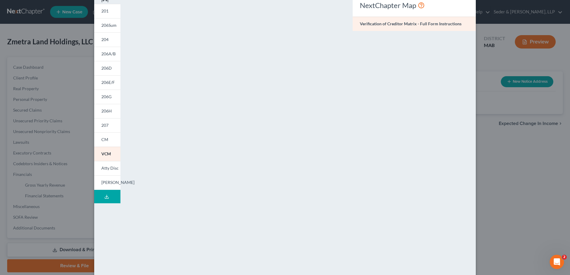
scroll to position [61, 0]
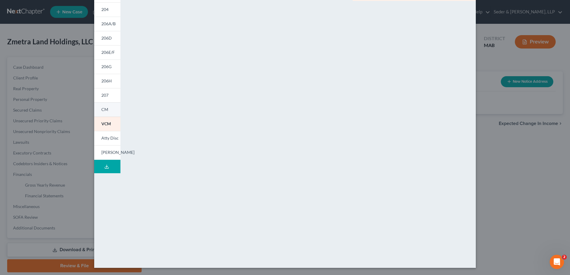
click at [108, 109] on link "CM" at bounding box center [107, 109] width 26 height 14
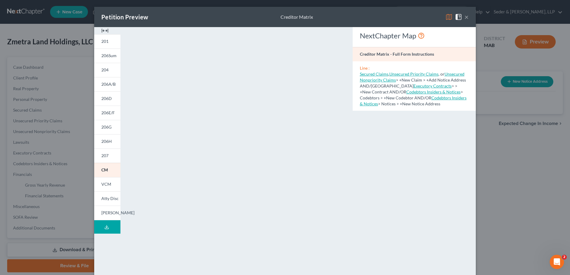
scroll to position [0, 0]
click at [103, 31] on img at bounding box center [104, 30] width 7 height 7
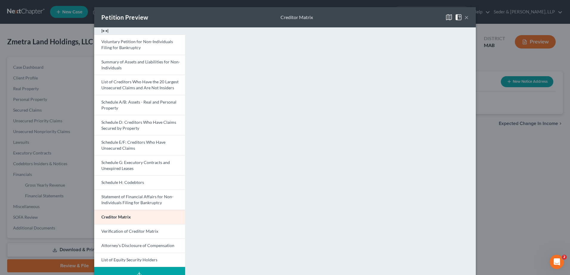
click at [464, 18] on button "×" at bounding box center [466, 17] width 4 height 7
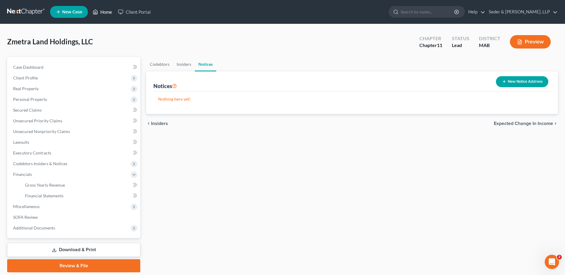
click at [105, 15] on link "Home" at bounding box center [102, 12] width 25 height 11
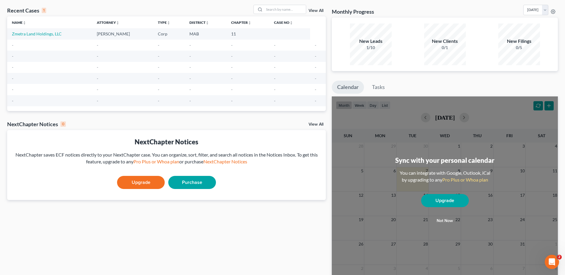
scroll to position [60, 0]
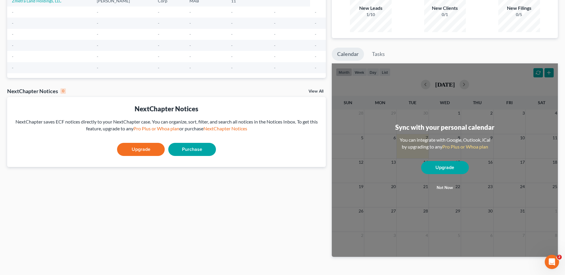
click at [444, 187] on button "Not now" at bounding box center [445, 188] width 48 height 12
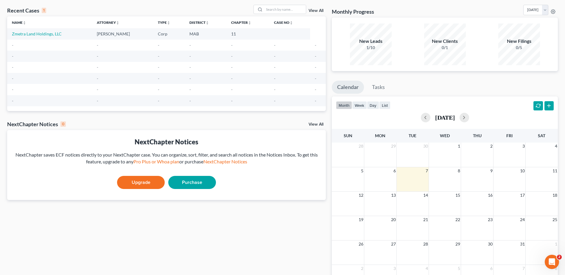
scroll to position [0, 0]
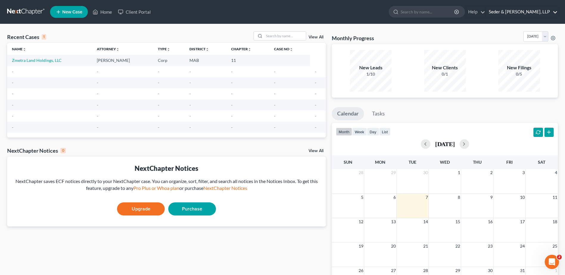
click at [540, 13] on link "Seder & [PERSON_NAME], LLP" at bounding box center [522, 12] width 72 height 11
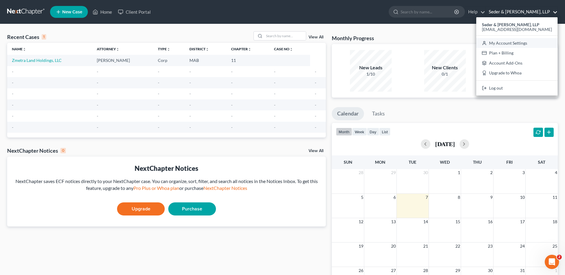
click at [525, 45] on link "My Account Settings" at bounding box center [516, 43] width 81 height 10
select select "39"
select select "24"
select select "22"
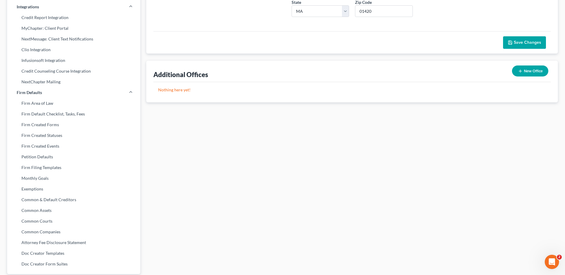
scroll to position [149, 0]
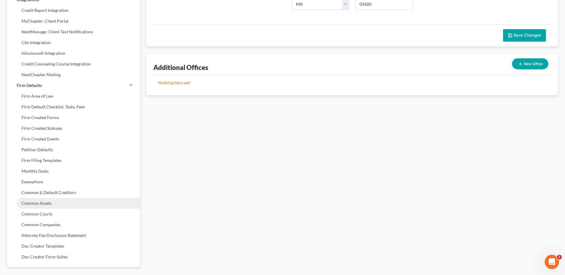
click at [45, 204] on link "Common Assets" at bounding box center [73, 203] width 133 height 11
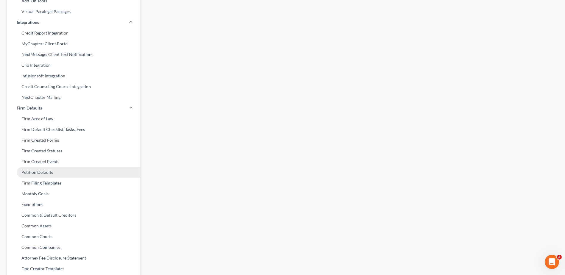
scroll to position [166, 0]
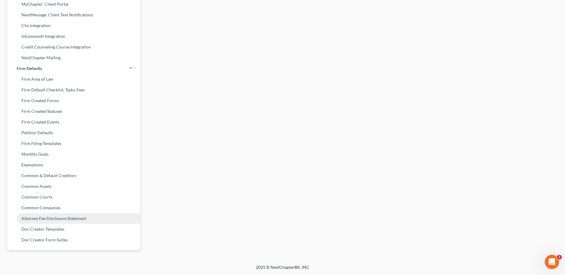
click at [64, 220] on link "Attorney Fee Disclosure Statement" at bounding box center [73, 218] width 133 height 11
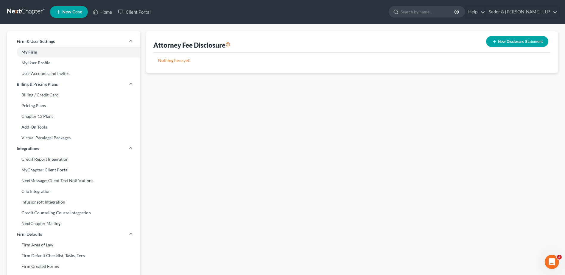
click at [517, 44] on button "New Disclosure Statement" at bounding box center [517, 41] width 62 height 11
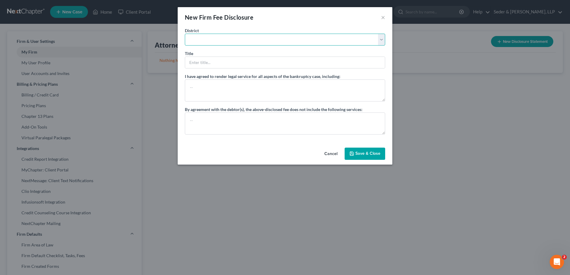
click at [354, 41] on select "[US_STATE] - [GEOGRAPHIC_DATA] [US_STATE] - [GEOGRAPHIC_DATA][US_STATE] - South…" at bounding box center [285, 40] width 200 height 12
click at [185, 34] on select "[US_STATE] - [GEOGRAPHIC_DATA] [US_STATE] - [GEOGRAPHIC_DATA][US_STATE] - South…" at bounding box center [285, 40] width 200 height 12
click at [229, 66] on input "text" at bounding box center [285, 62] width 200 height 11
click at [330, 153] on button "Cancel" at bounding box center [330, 154] width 23 height 12
select select "?"
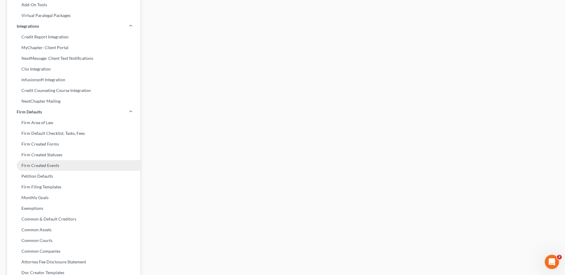
scroll to position [166, 0]
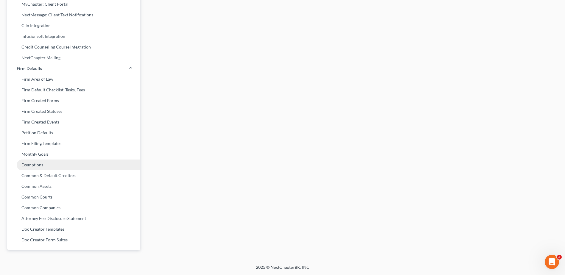
click at [37, 166] on link "Exemptions" at bounding box center [73, 165] width 133 height 11
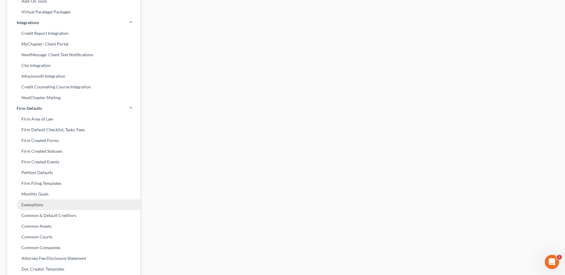
select select "0"
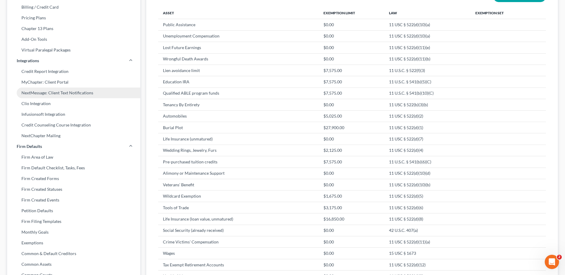
scroll to position [89, 0]
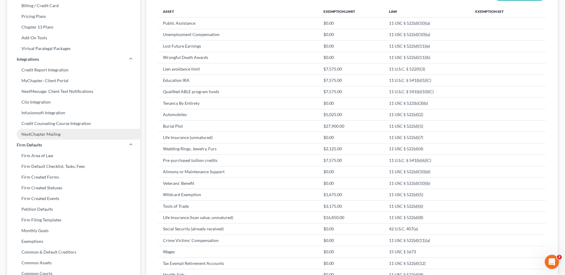
click at [51, 137] on link "NextChapter Mailing" at bounding box center [73, 134] width 133 height 11
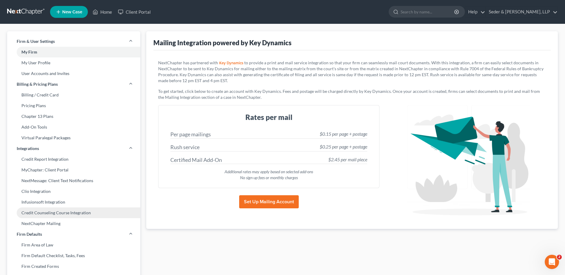
click at [51, 214] on link "Credit Counseling Course Integration" at bounding box center [73, 213] width 133 height 11
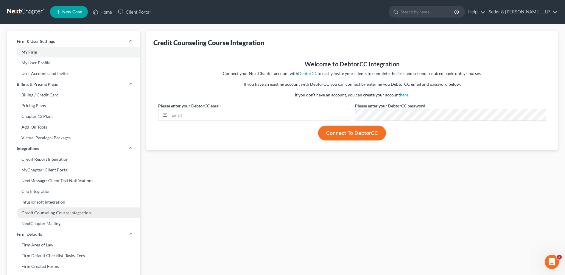
type input "[EMAIL_ADDRESS][DOMAIN_NAME]"
click at [50, 203] on link "Infusionsoft Integration" at bounding box center [73, 202] width 133 height 11
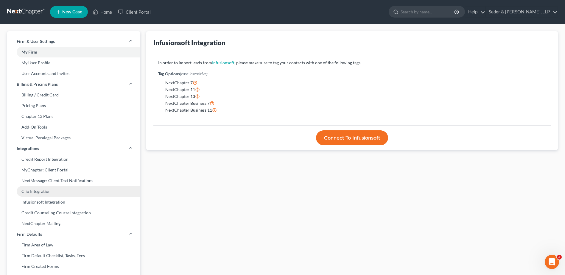
click at [48, 192] on link "Clio Integration" at bounding box center [73, 191] width 133 height 11
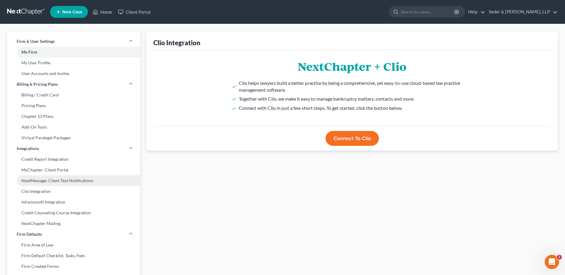
click at [49, 183] on link "NextMessage: Client Text Notifications" at bounding box center [73, 180] width 133 height 11
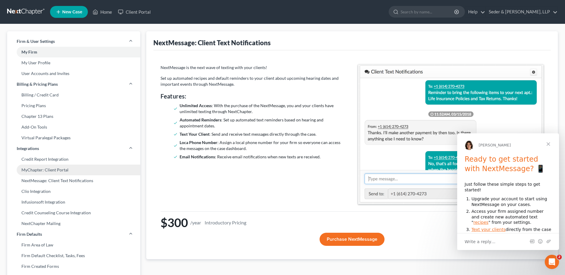
click at [51, 169] on link "MyChapter: Client Portal" at bounding box center [73, 170] width 133 height 11
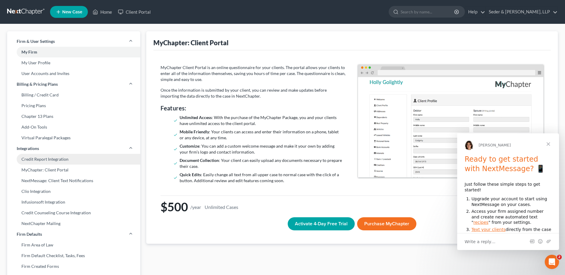
click at [49, 161] on link "Credit Report Integration" at bounding box center [73, 159] width 133 height 11
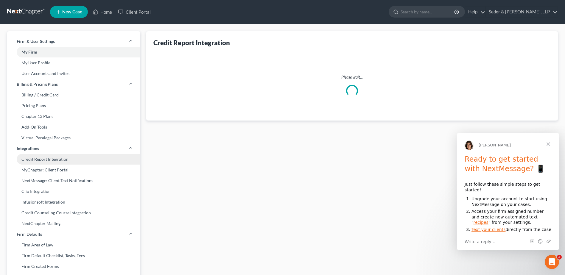
select select "22"
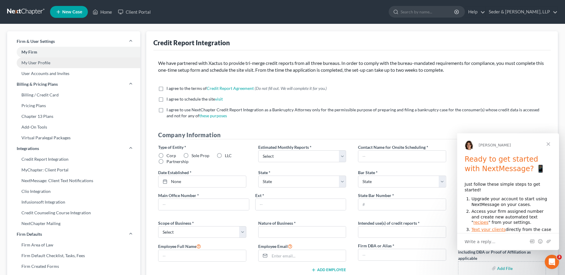
click at [45, 63] on link "My User Profile" at bounding box center [73, 62] width 133 height 11
select select "22"
select select "assistant"
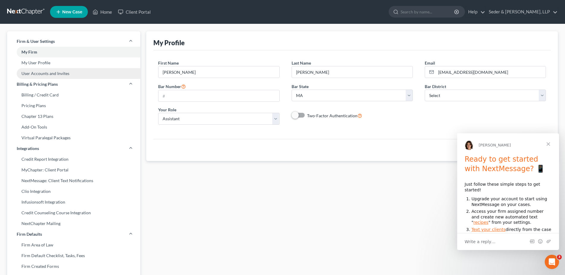
click at [50, 74] on link "User Accounts and Invites" at bounding box center [73, 73] width 133 height 11
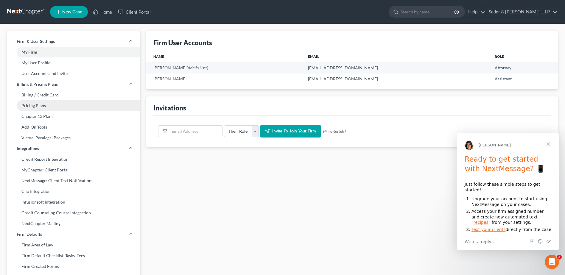
click at [42, 107] on link "Pricing Plans" at bounding box center [73, 105] width 133 height 11
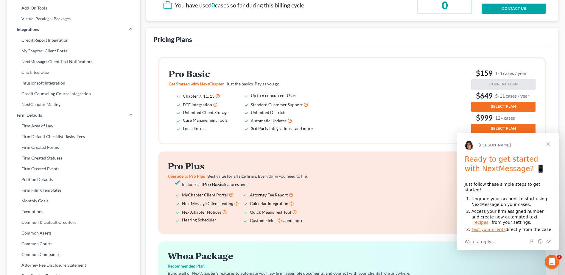
scroll to position [149, 0]
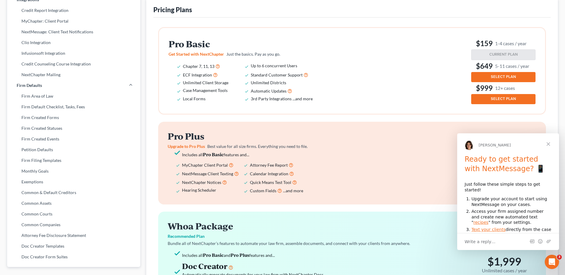
click at [547, 145] on span "Close" at bounding box center [548, 143] width 21 height 21
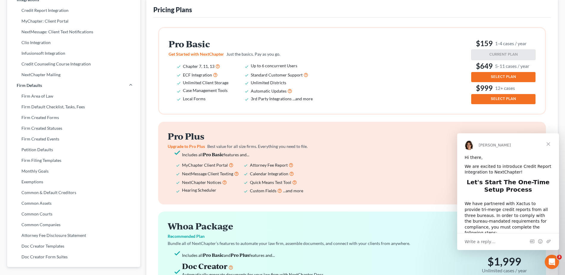
click at [547, 144] on span "Close" at bounding box center [548, 143] width 21 height 21
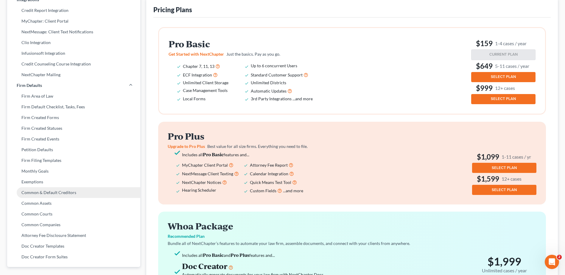
click at [62, 193] on link "Common & Default Creditors" at bounding box center [73, 192] width 133 height 11
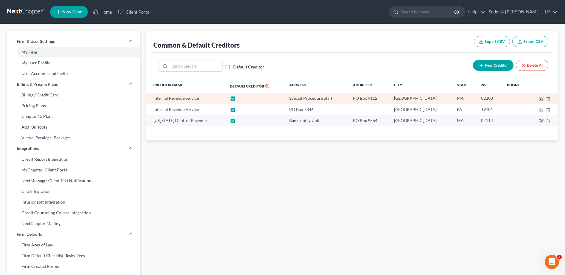
click at [541, 99] on icon "button" at bounding box center [541, 99] width 5 height 5
select select "22"
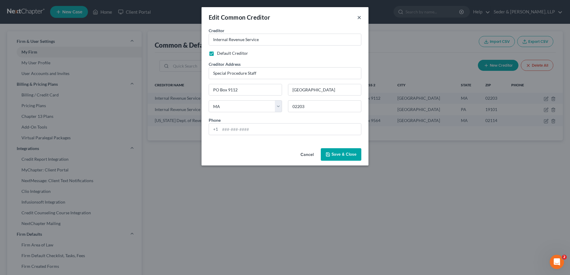
click at [358, 19] on button "×" at bounding box center [359, 17] width 4 height 7
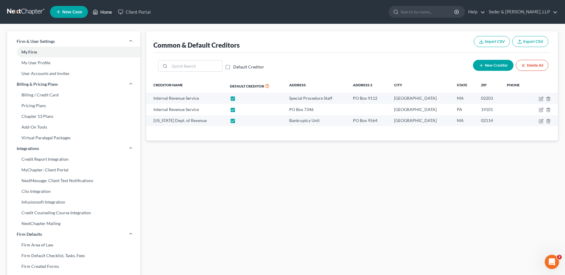
click at [110, 9] on link "Home" at bounding box center [102, 12] width 25 height 11
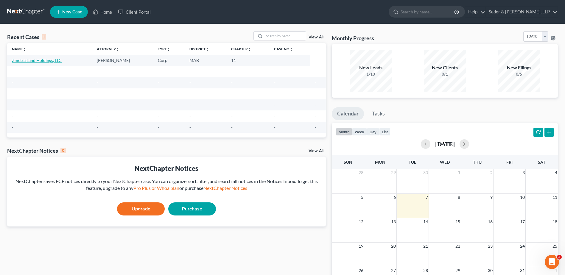
click at [46, 61] on link "Zmetra Land Holdings, LLC" at bounding box center [37, 60] width 50 height 5
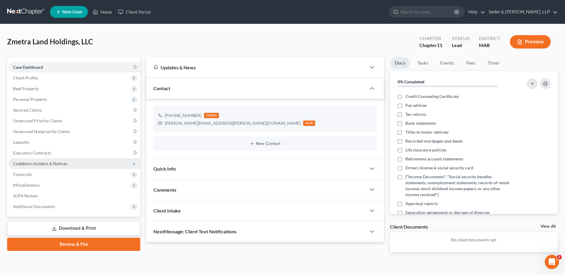
click at [38, 163] on span "Codebtors Insiders & Notices" at bounding box center [40, 163] width 54 height 5
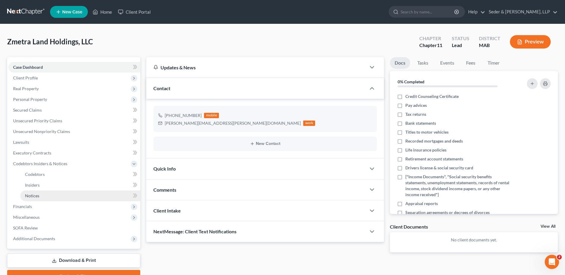
click at [30, 198] on span "Notices" at bounding box center [32, 195] width 14 height 5
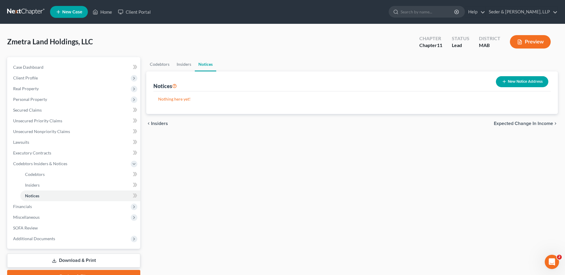
click at [511, 83] on button "New Notice Address" at bounding box center [522, 81] width 52 height 11
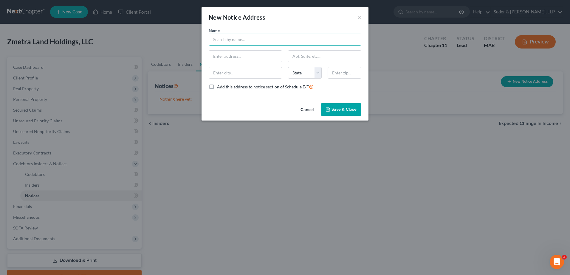
click at [272, 42] on input "text" at bounding box center [285, 40] width 153 height 12
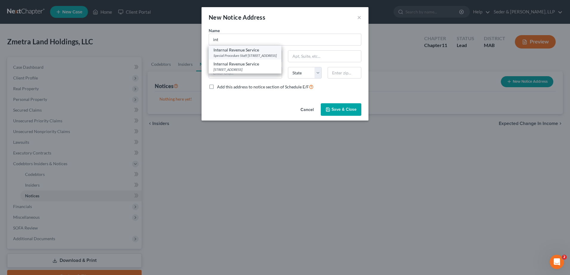
click at [268, 50] on div "Internal Revenue Service" at bounding box center [244, 50] width 63 height 6
type input "Internal Revenue Service"
type input "Special Procedure Staff"
type input "PO Box 9112"
type input "[GEOGRAPHIC_DATA]"
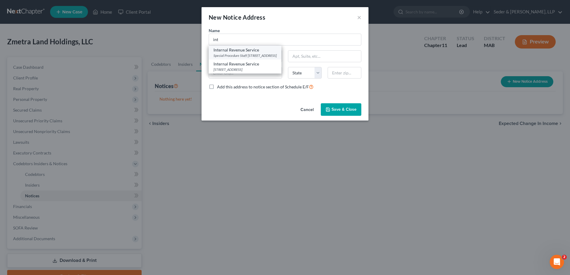
select select "22"
type input "02203"
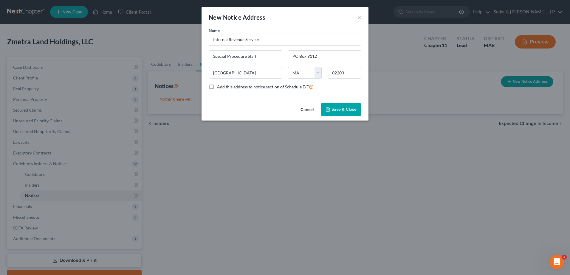
click at [336, 108] on span "Save & Close" at bounding box center [343, 109] width 25 height 5
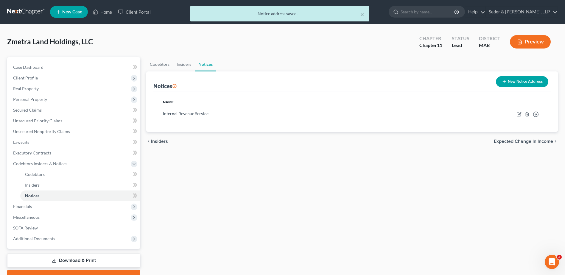
click at [528, 80] on button "New Notice Address" at bounding box center [522, 81] width 52 height 11
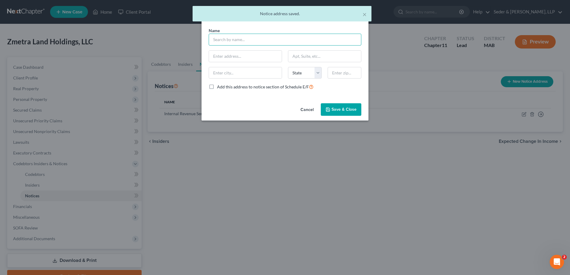
click at [222, 40] on input "text" at bounding box center [285, 40] width 153 height 12
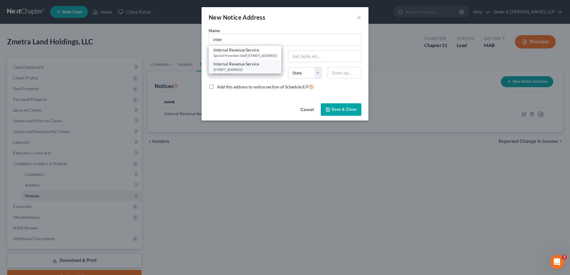
click at [235, 71] on div "[STREET_ADDRESS]" at bounding box center [244, 69] width 63 height 5
type input "Internal Revenue Service"
type input "PO Box 7346"
type input "[GEOGRAPHIC_DATA]"
select select "39"
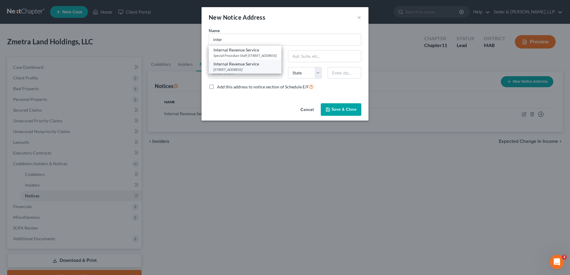
type input "19101"
click at [350, 108] on span "Save & Close" at bounding box center [343, 109] width 25 height 5
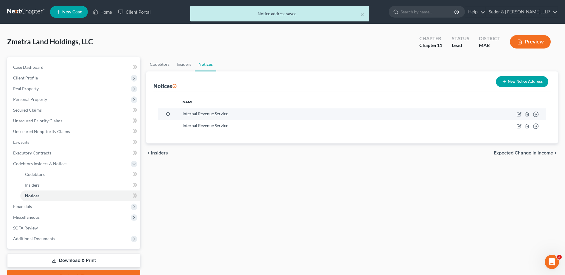
click at [217, 117] on div "Internal Revenue Service" at bounding box center [292, 114] width 218 height 6
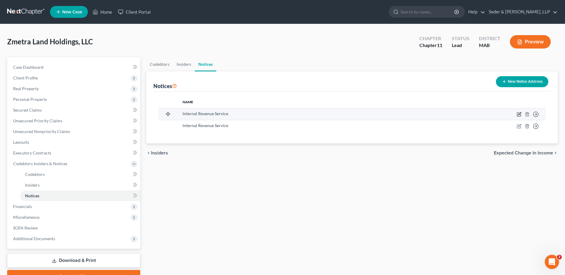
click at [521, 115] on icon "button" at bounding box center [519, 114] width 5 height 5
select select "22"
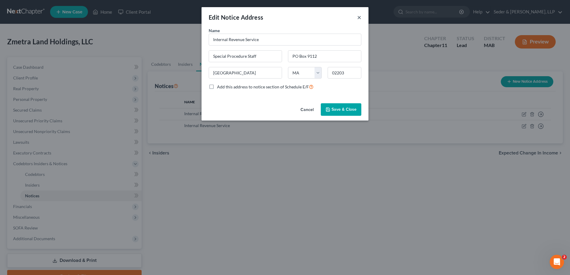
click at [359, 19] on button "×" at bounding box center [359, 17] width 4 height 7
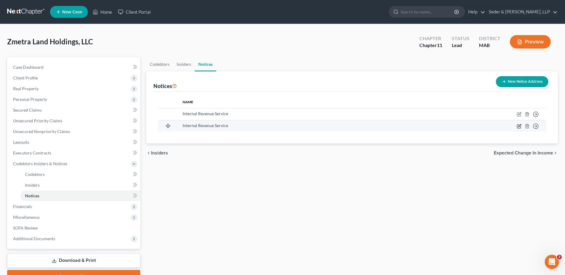
click at [518, 126] on icon "button" at bounding box center [519, 126] width 5 height 5
select select "39"
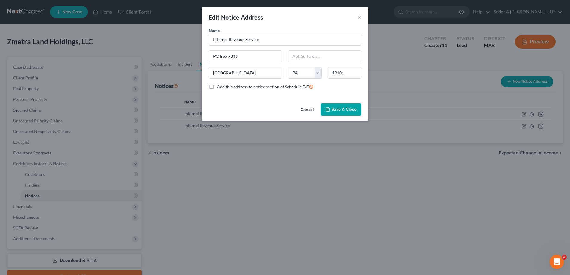
click at [361, 18] on div "Edit Notice Address ×" at bounding box center [284, 17] width 167 height 20
click at [360, 17] on button "×" at bounding box center [359, 17] width 4 height 7
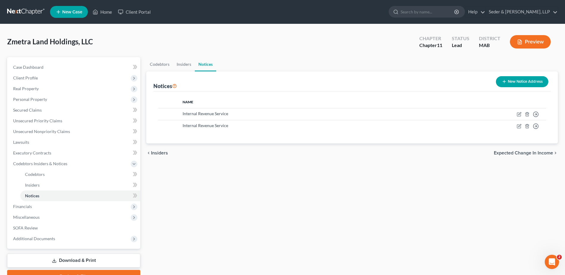
click at [525, 82] on button "New Notice Address" at bounding box center [522, 81] width 52 height 11
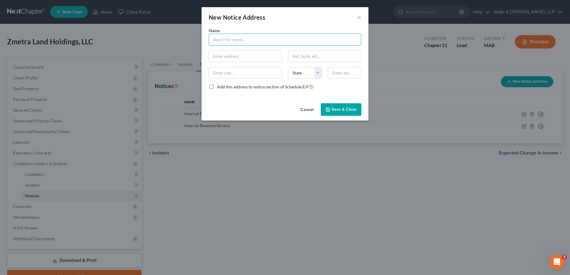
click at [227, 37] on input "text" at bounding box center [285, 40] width 153 height 12
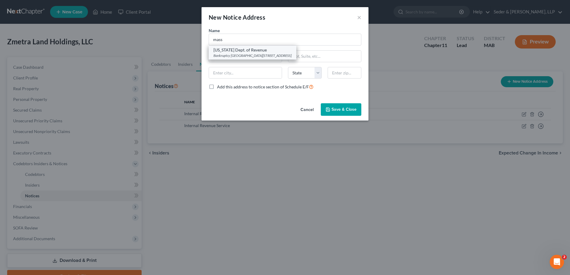
click at [235, 54] on div "Bankruptcy [GEOGRAPHIC_DATA][STREET_ADDRESS]" at bounding box center [252, 55] width 78 height 5
type input "[US_STATE] Dept. of Revenue"
type input "Bankruptcy Unit"
type input "PO Box 9564"
type input "[GEOGRAPHIC_DATA]"
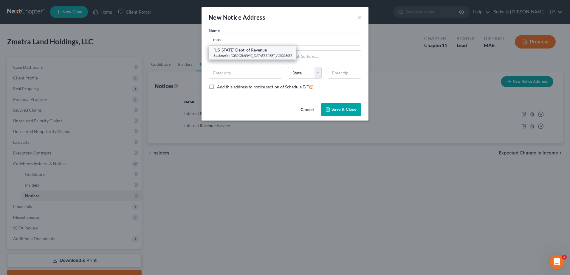
select select "22"
type input "02114"
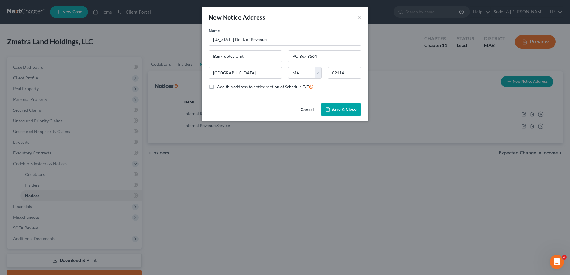
click at [351, 110] on span "Save & Close" at bounding box center [343, 109] width 25 height 5
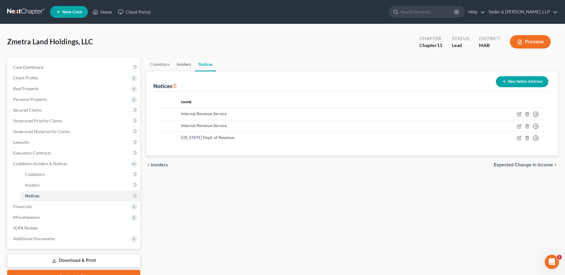
click at [182, 65] on link "Insiders" at bounding box center [184, 64] width 22 height 14
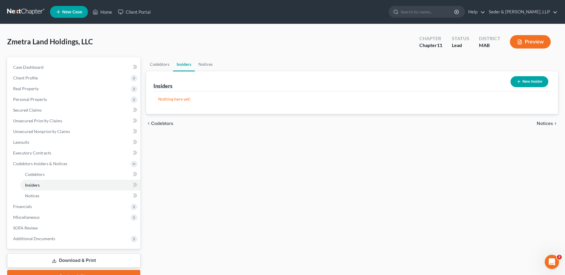
click at [528, 84] on button "New Insider" at bounding box center [530, 81] width 38 height 11
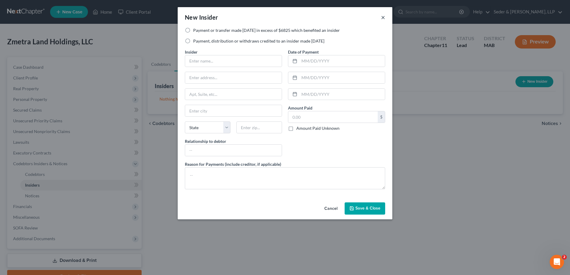
click at [383, 18] on button "×" at bounding box center [383, 17] width 4 height 7
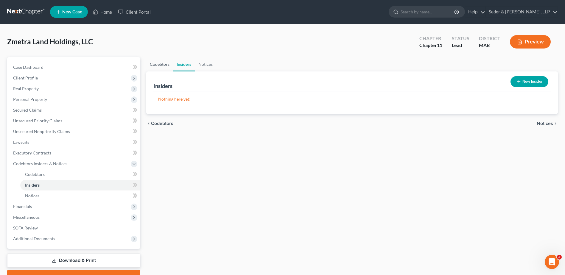
click at [158, 65] on link "Codebtors" at bounding box center [159, 64] width 27 height 14
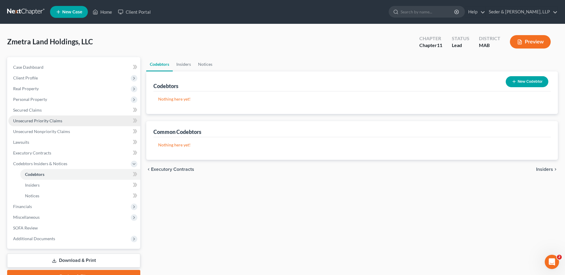
click at [45, 125] on link "Unsecured Priority Claims" at bounding box center [74, 121] width 132 height 11
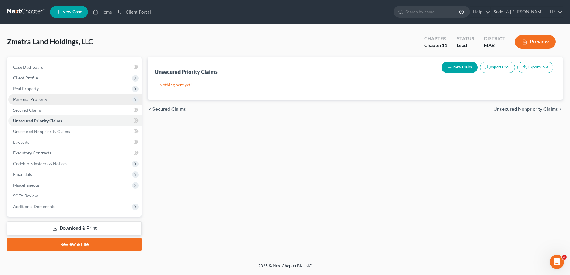
click at [37, 101] on span "Personal Property" at bounding box center [30, 99] width 34 height 5
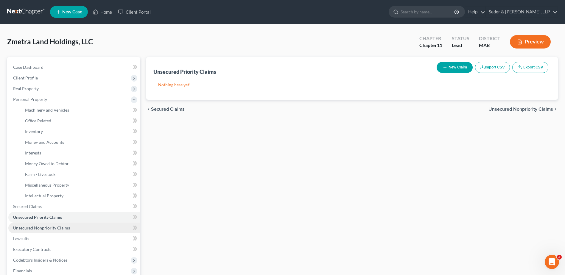
click at [39, 226] on span "Unsecured Nonpriority Claims" at bounding box center [41, 228] width 57 height 5
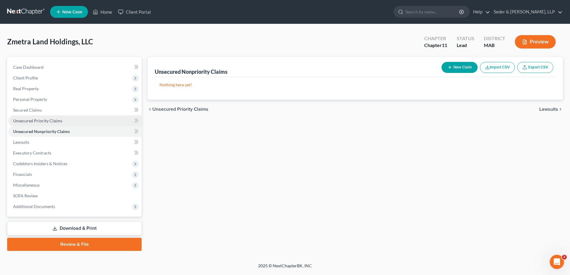
click at [54, 121] on span "Unsecured Priority Claims" at bounding box center [37, 120] width 49 height 5
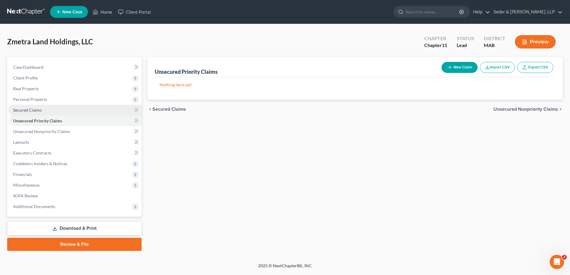
click at [34, 109] on span "Secured Claims" at bounding box center [27, 110] width 29 height 5
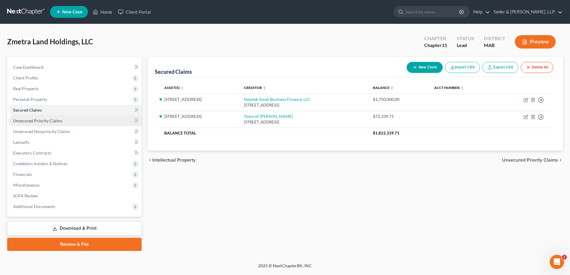
click at [50, 125] on link "Unsecured Priority Claims" at bounding box center [74, 121] width 133 height 11
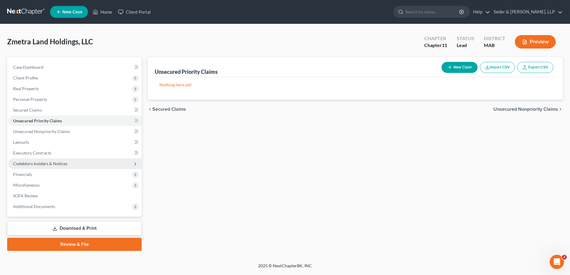
click at [47, 166] on span "Codebtors Insiders & Notices" at bounding box center [40, 163] width 54 height 5
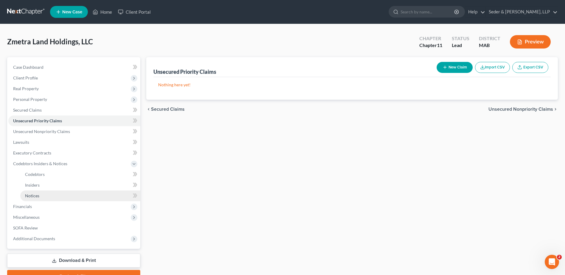
click at [41, 196] on link "Notices" at bounding box center [80, 196] width 120 height 11
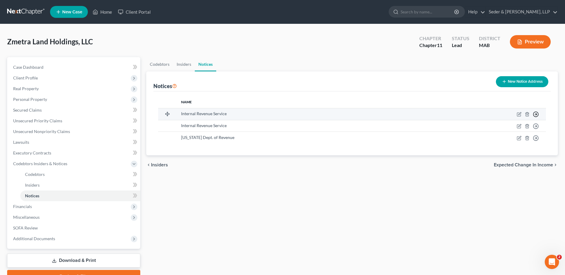
click at [535, 115] on icon "button" at bounding box center [536, 114] width 6 height 6
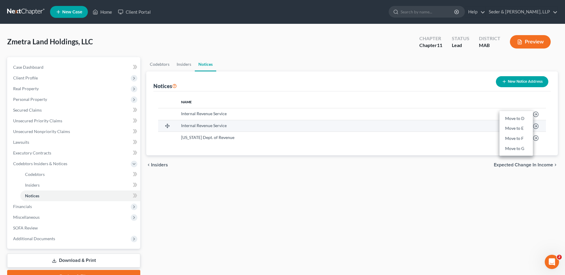
click at [322, 125] on div "Internal Revenue Service" at bounding box center [296, 126] width 230 height 6
click at [212, 126] on span "Internal Revenue Service" at bounding box center [204, 125] width 46 height 5
click at [518, 128] on icon "button" at bounding box center [519, 127] width 4 height 4
select select "39"
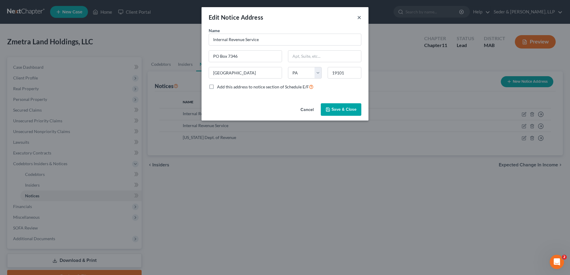
click at [357, 17] on button "×" at bounding box center [359, 17] width 4 height 7
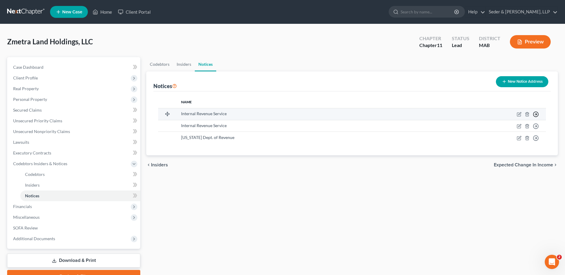
click at [536, 114] on line "button" at bounding box center [536, 114] width 2 height 0
click at [522, 128] on link "Move to E" at bounding box center [516, 129] width 33 height 10
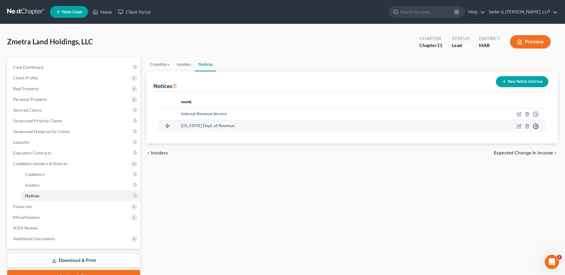
click at [536, 128] on icon "button" at bounding box center [536, 126] width 6 height 6
click at [523, 143] on link "Move to E" at bounding box center [516, 141] width 33 height 10
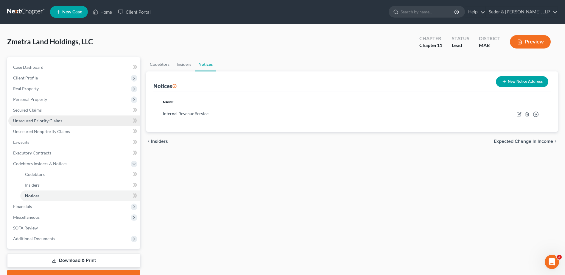
click at [49, 121] on span "Unsecured Priority Claims" at bounding box center [37, 120] width 49 height 5
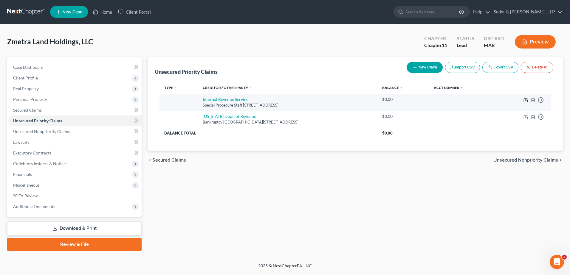
click at [525, 99] on icon "button" at bounding box center [525, 100] width 5 height 5
select select "22"
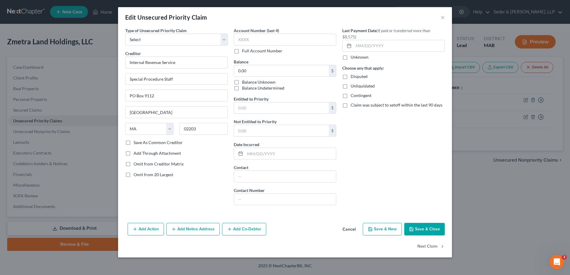
click at [350, 85] on label "Unliquidated" at bounding box center [362, 86] width 24 height 6
click at [353, 85] on input "Unliquidated" at bounding box center [355, 85] width 4 height 4
checkbox input "true"
click at [360, 59] on label "Unknown" at bounding box center [359, 57] width 18 height 6
click at [357, 58] on input "Unknown" at bounding box center [355, 56] width 4 height 4
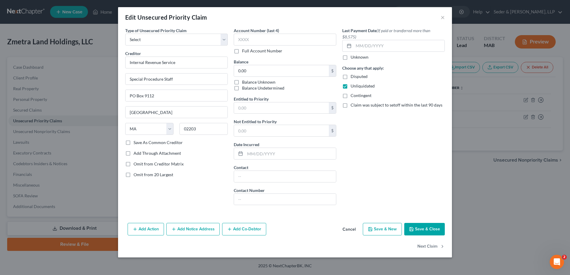
checkbox input "true"
click at [424, 231] on button "Save & Close" at bounding box center [424, 229] width 41 height 13
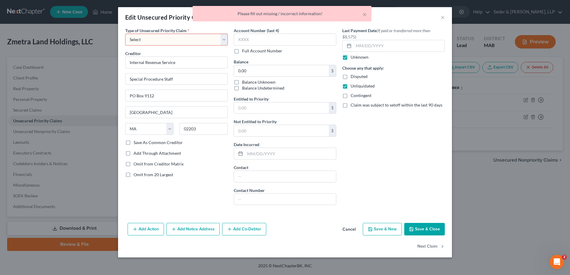
click at [180, 38] on select "Select Taxes & Other Government Units Domestic Support Obligations Extensions o…" at bounding box center [176, 40] width 102 height 12
select select "22"
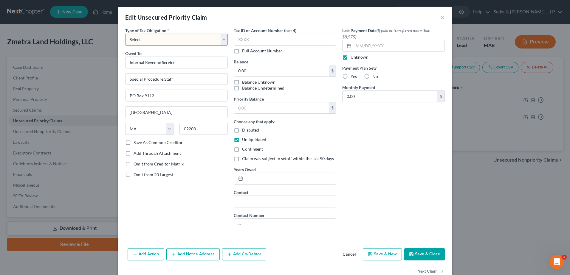
click at [372, 77] on label "No" at bounding box center [375, 77] width 6 height 6
click at [374, 77] on input "No" at bounding box center [376, 76] width 4 height 4
radio input "true"
click at [423, 255] on button "Save & Close" at bounding box center [424, 254] width 41 height 13
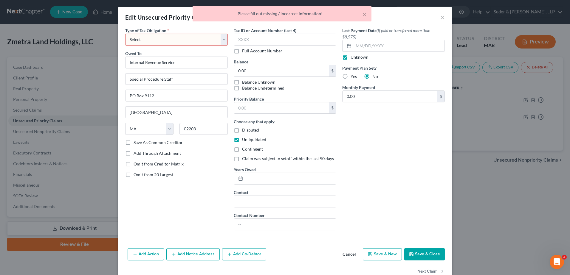
click at [221, 38] on select "Select Federal City State Franchise Tax Board Other" at bounding box center [176, 40] width 102 height 12
select select "0"
click at [125, 34] on select "Select Federal City State Franchise Tax Board Other" at bounding box center [176, 40] width 102 height 12
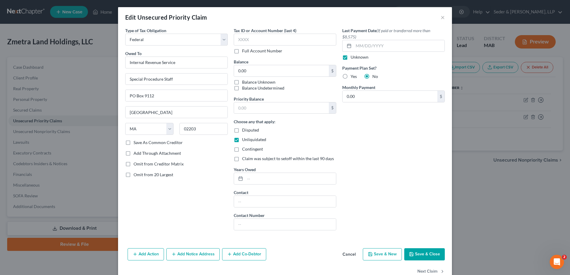
click at [419, 256] on button "Save & Close" at bounding box center [424, 254] width 41 height 13
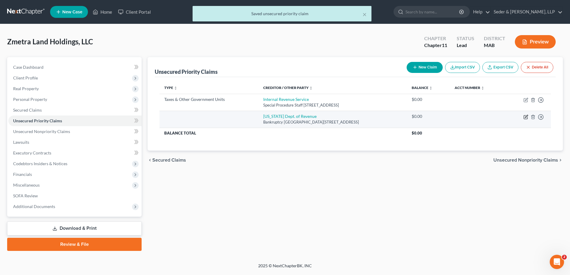
click at [525, 118] on icon "button" at bounding box center [525, 117] width 5 height 5
select select "22"
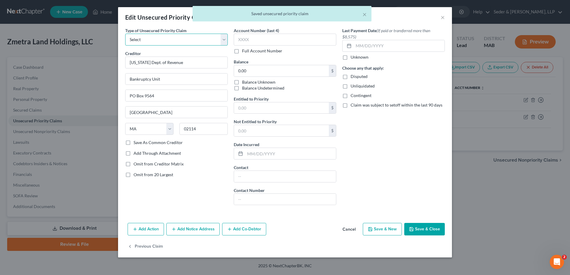
click at [224, 41] on select "Select Taxes & Other Government Units Domestic Support Obligations Extensions o…" at bounding box center [176, 40] width 102 height 12
select select "22"
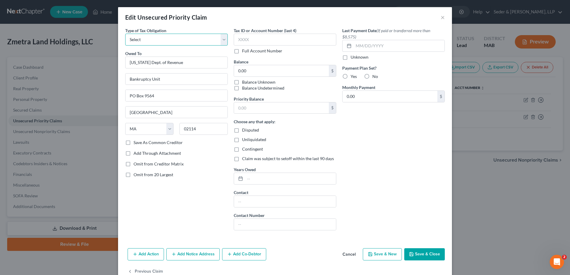
click at [222, 39] on select "Select Federal City State Franchise Tax Board Other" at bounding box center [176, 40] width 102 height 12
select select "2"
click at [125, 34] on select "Select Federal City State Franchise Tax Board Other" at bounding box center [176, 40] width 102 height 12
click at [355, 56] on label "Unknown" at bounding box center [359, 57] width 18 height 6
click at [355, 56] on input "Unknown" at bounding box center [355, 56] width 4 height 4
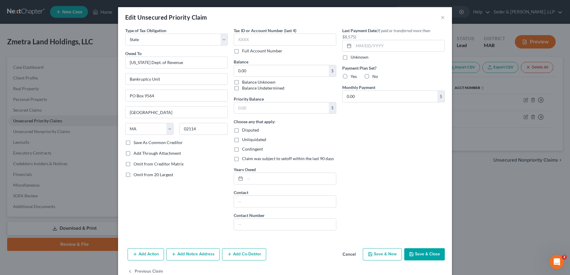
checkbox input "true"
click at [372, 77] on label "No" at bounding box center [375, 77] width 6 height 6
click at [374, 77] on input "No" at bounding box center [376, 76] width 4 height 4
radio input "true"
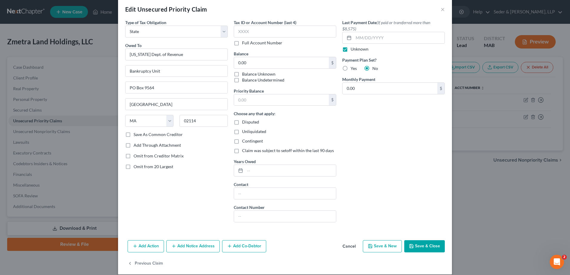
scroll to position [15, 0]
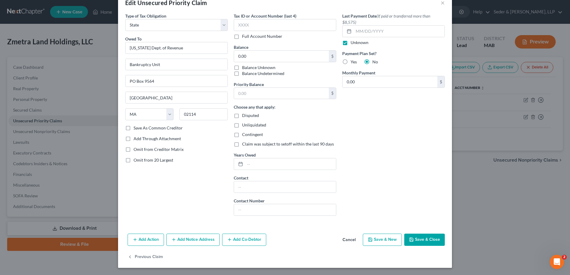
click at [430, 236] on button "Save & Close" at bounding box center [424, 240] width 41 height 13
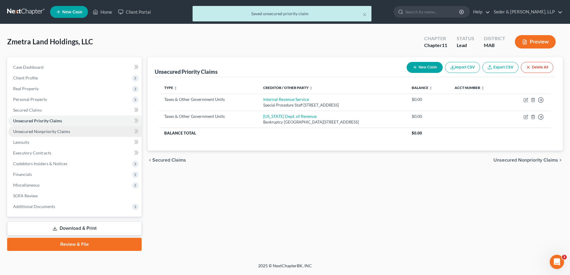
click at [55, 133] on span "Unsecured Nonpriority Claims" at bounding box center [41, 131] width 57 height 5
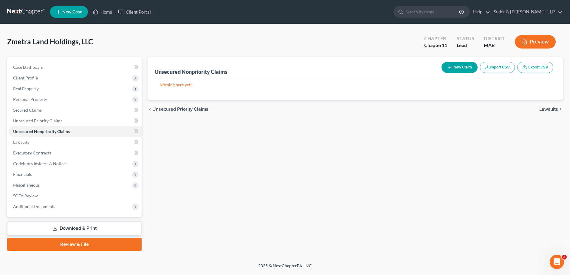
click at [458, 70] on button "New Claim" at bounding box center [459, 67] width 36 height 11
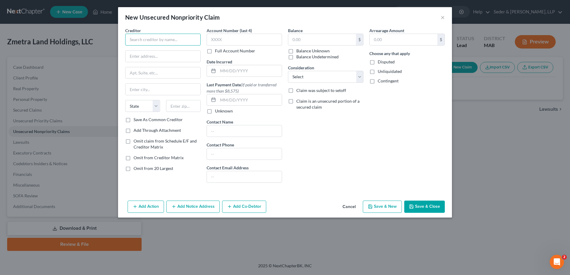
click at [171, 38] on input "text" at bounding box center [162, 40] width 75 height 12
type input "American Express NB"
type input "[STREET_ADDRESS]"
type input "84184"
type input "[GEOGRAPHIC_DATA]"
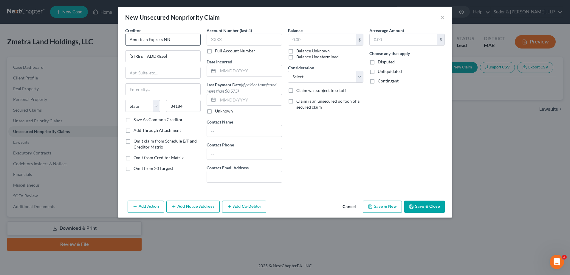
select select "46"
click at [309, 38] on input "text" at bounding box center [322, 39] width 68 height 11
type input "49,087.92"
click at [319, 74] on select "Select Cable / Satellite Services Collection Agency Credit Card Debt Debt Couns…" at bounding box center [325, 77] width 75 height 12
click at [288, 71] on select "Select Cable / Satellite Services Collection Agency Credit Card Debt Debt Couns…" at bounding box center [325, 77] width 75 height 12
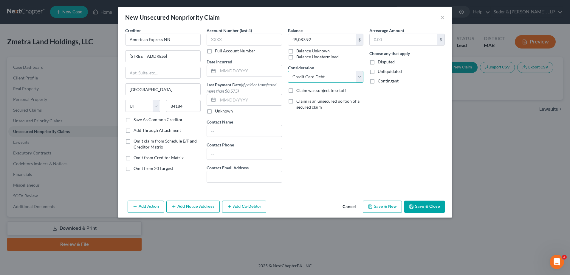
click at [326, 79] on select "Select Cable / Satellite Services Collection Agency Credit Card Debt Debt Couns…" at bounding box center [325, 77] width 75 height 12
click at [327, 77] on select "Select Cable / Satellite Services Collection Agency Credit Card Debt Debt Couns…" at bounding box center [325, 77] width 75 height 12
click at [327, 76] on select "Select Cable / Satellite Services Collection Agency Credit Card Debt Debt Couns…" at bounding box center [325, 77] width 75 height 12
click at [328, 77] on select "Select Cable / Satellite Services Collection Agency Credit Card Debt Debt Couns…" at bounding box center [325, 77] width 75 height 12
click at [329, 77] on select "Select Cable / Satellite Services Collection Agency Credit Card Debt Debt Couns…" at bounding box center [325, 77] width 75 height 12
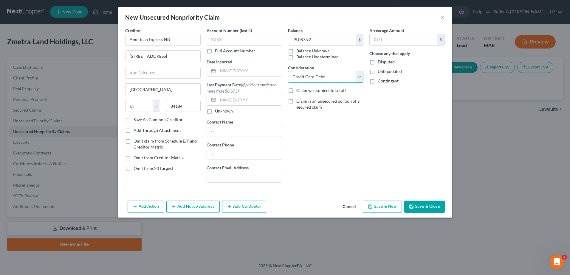
select select "11"
click at [288, 71] on select "Select Cable / Satellite Services Collection Agency Credit Card Debt Debt Couns…" at bounding box center [325, 77] width 75 height 12
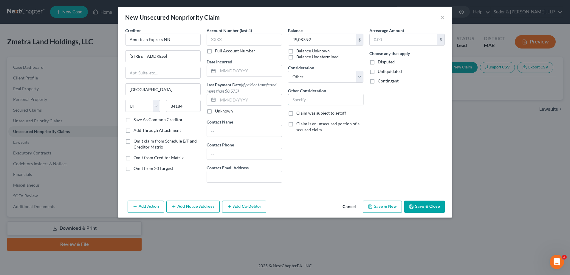
click at [314, 97] on input "text" at bounding box center [325, 99] width 75 height 11
click at [314, 98] on input "Credit Debt for Zmetra Clearspan Structures, LLC - Informationa Purposes Only" at bounding box center [325, 99] width 75 height 11
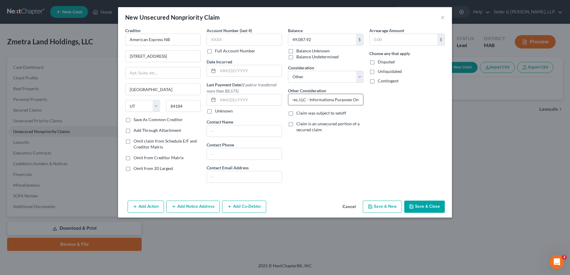
click at [314, 98] on input "Credit Debt for Zmetra Clearspan Structures, LLC - Informationa Purposes Only" at bounding box center [325, 99] width 75 height 11
click at [360, 101] on input "Credit Debt for Zmetra Clearspan Structures, LLC - Informationa Purposes Only" at bounding box center [325, 99] width 75 height 11
drag, startPoint x: 360, startPoint y: 99, endPoint x: 279, endPoint y: 103, distance: 81.1
click at [279, 103] on div "Creditor * American Express NB 4315 S [GEOGRAPHIC_DATA] [US_STATE][GEOGRAPHIC_D…" at bounding box center [284, 107] width 325 height 160
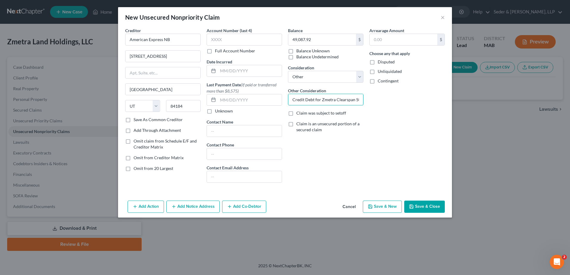
scroll to position [0, 78]
drag, startPoint x: 321, startPoint y: 100, endPoint x: 369, endPoint y: 99, distance: 48.0
click at [369, 99] on div "Creditor * American Express NB 4315 S [GEOGRAPHIC_DATA] [US_STATE][GEOGRAPHIC_D…" at bounding box center [284, 107] width 325 height 160
type input "Credit Debt for Zmetra Clearspan Structures, LLC - Informationa Purposes Only"
click at [380, 114] on div "Arrearage Amount $ Choose any that apply Disputed Unliquidated Contingent" at bounding box center [406, 107] width 81 height 160
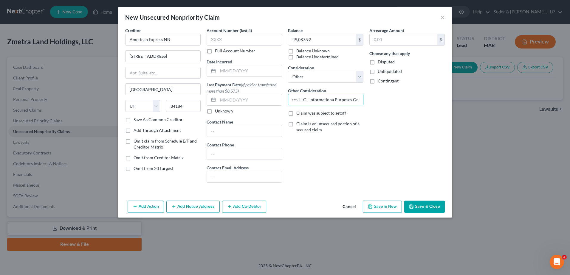
scroll to position [0, 0]
click at [382, 205] on button "Save & New" at bounding box center [382, 207] width 39 height 13
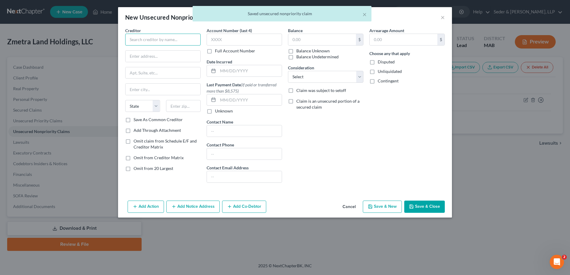
click at [161, 41] on input "text" at bounding box center [162, 40] width 75 height 12
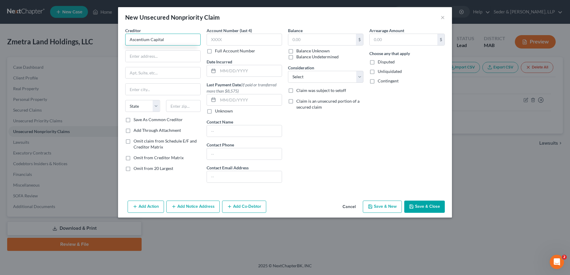
type input "Ascentium Capital"
type input "PO Box 301593"
type input "75303"
type input "[GEOGRAPHIC_DATA]"
select select "45"
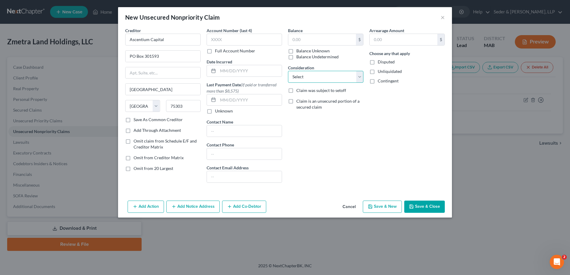
click at [312, 79] on select "Select Cable / Satellite Services Collection Agency Credit Card Debt Debt Couns…" at bounding box center [325, 77] width 75 height 12
select select "11"
click at [288, 71] on select "Select Cable / Satellite Services Collection Agency Credit Card Debt Debt Couns…" at bounding box center [325, 77] width 75 height 12
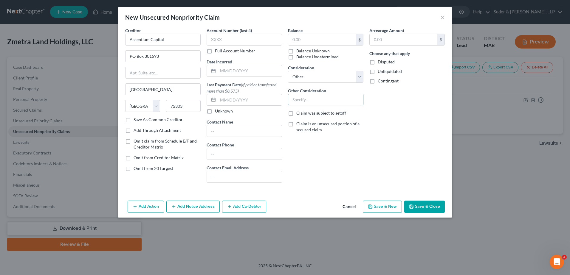
click at [304, 101] on input "text" at bounding box center [325, 99] width 75 height 11
paste input "Zmetra Clearspan Structures, LLC - Informationa Purposes Only"
type input "Debt for Zmetra Clearspan Structures, LLC - Informationa Purposes Only"
click at [396, 41] on input "text" at bounding box center [403, 39] width 68 height 11
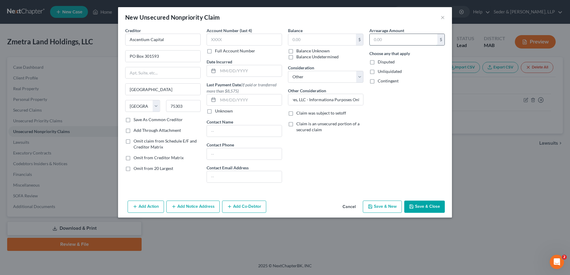
scroll to position [0, 0]
type input "26,726.68"
click at [385, 207] on button "Save & New" at bounding box center [382, 207] width 39 height 13
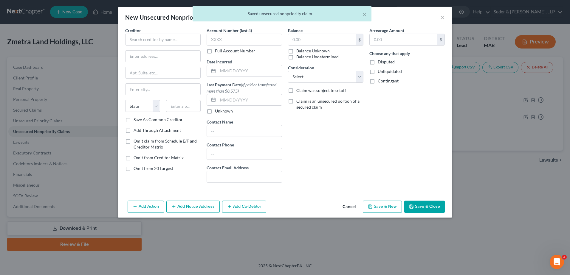
type input "0.00"
click at [158, 40] on input "text" at bounding box center [162, 40] width 75 height 12
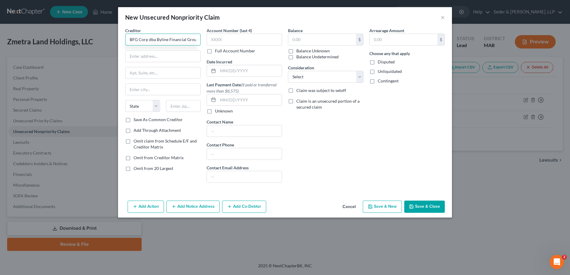
scroll to position [0, 1]
type input "BFG Corp dba Byline Financial Group"
type input "[STREET_ADDRESS]"
type input "Ste 300"
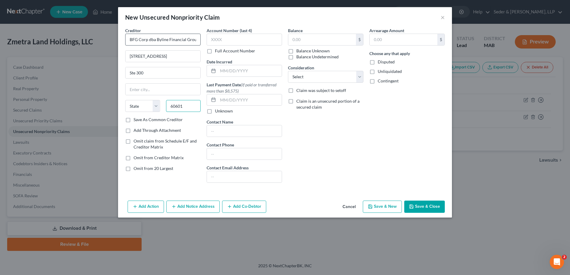
type input "60601"
type input "[GEOGRAPHIC_DATA]"
select select "14"
click at [313, 39] on input "text" at bounding box center [322, 39] width 68 height 11
type input "75,552.04"
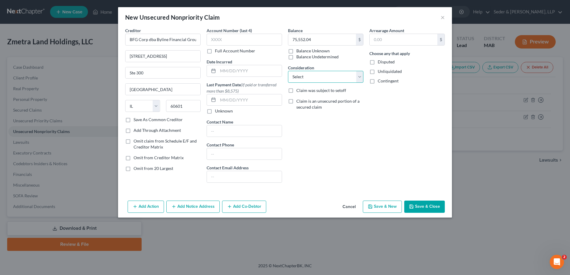
click at [318, 80] on select "Select Cable / Satellite Services Collection Agency Credit Card Debt Debt Couns…" at bounding box center [325, 77] width 75 height 12
click at [308, 73] on select "Select Cable / Satellite Services Collection Agency Credit Card Debt Debt Couns…" at bounding box center [325, 77] width 75 height 12
select select "11"
click at [288, 71] on select "Select Cable / Satellite Services Collection Agency Credit Card Debt Debt Couns…" at bounding box center [325, 77] width 75 height 12
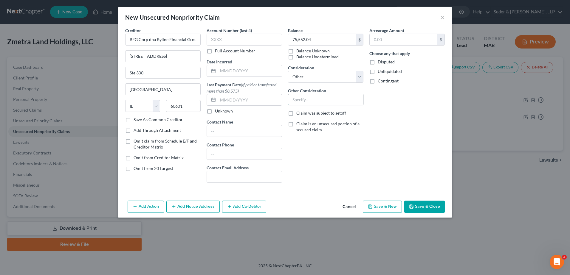
click at [302, 102] on input "text" at bounding box center [325, 99] width 75 height 11
paste input "Zmetra Clearspan Structures, LLC - Informationa Purposes Only"
type input "Business Loan to Zmetra Clearspan Structures, LLC - Informationa Purposes Only"
click at [390, 208] on button "Save & New" at bounding box center [382, 207] width 39 height 13
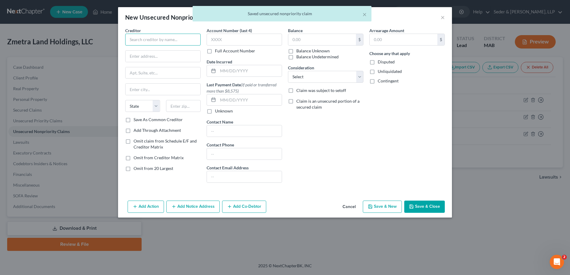
click at [186, 40] on input "text" at bounding box center [162, 40] width 75 height 12
type input "Cash Fund"
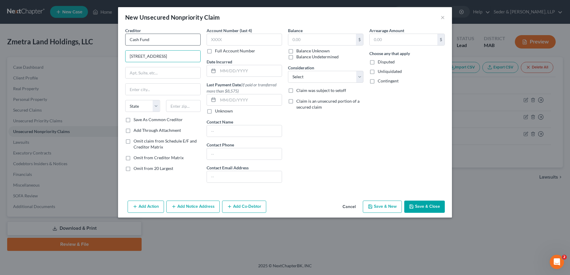
type input "[STREET_ADDRESS]"
type input "80202"
type input "[GEOGRAPHIC_DATA]"
select select "5"
click at [330, 41] on input "text" at bounding box center [322, 39] width 68 height 11
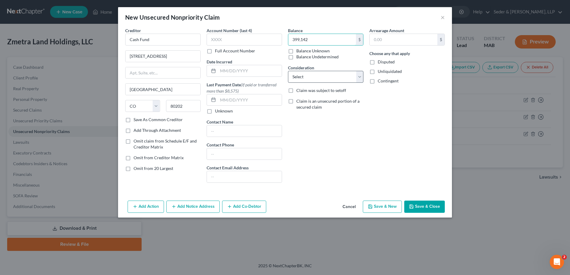
type input "399,142"
click at [317, 77] on select "Select Cable / Satellite Services Collection Agency Credit Card Debt Debt Couns…" at bounding box center [325, 77] width 75 height 12
select select "11"
click at [288, 71] on select "Select Cable / Satellite Services Collection Agency Credit Card Debt Debt Couns…" at bounding box center [325, 77] width 75 height 12
click at [297, 97] on input "text" at bounding box center [325, 99] width 75 height 11
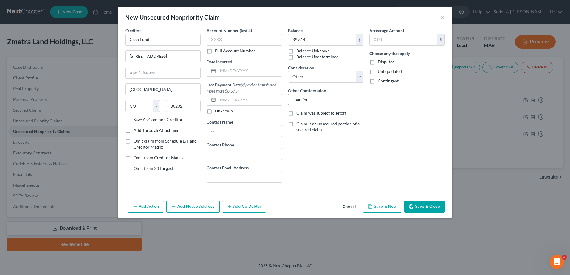
paste input "Zmetra Clearspan Structures, LLC - Informationa Purposes Only"
type input "Loan for Zmetra Clearspan Structures, LLC - Informationa Purposes Only"
click at [392, 209] on button "Save & New" at bounding box center [382, 207] width 39 height 13
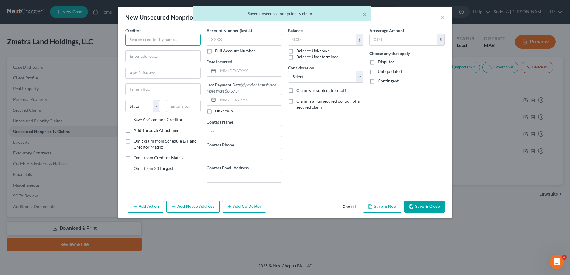
click at [172, 36] on input "text" at bounding box center [162, 40] width 75 height 12
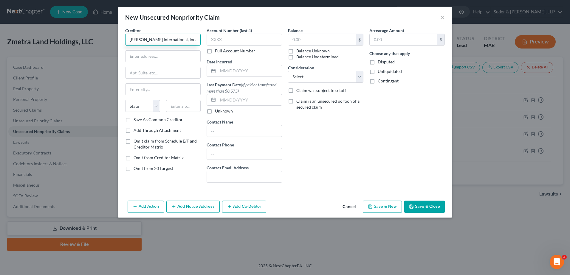
type input "[PERSON_NAME] International, Inc."
type input "dba Netwatch NA"
type input "[STREET_ADDRESS]"
type input "92630"
type input "[GEOGRAPHIC_DATA]"
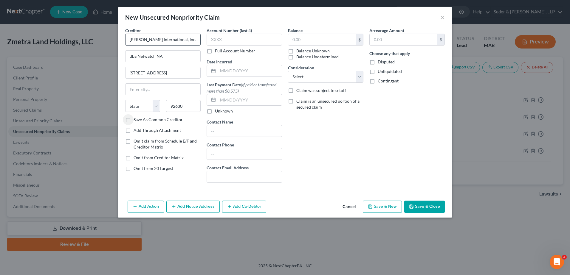
select select "4"
click at [315, 35] on input "text" at bounding box center [322, 39] width 68 height 11
type input "36,087.54"
select select "11"
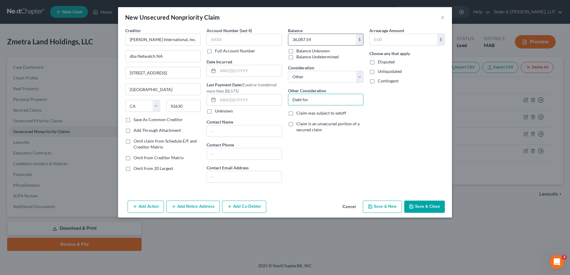
paste input "Zmetra Clearspan Structures, LLC - Informationa Purposes Only"
type input "Debt for Zmetra Clearspan Structures, LLC - Informationa Purposes Only"
click at [348, 147] on div "Balance 36,087.54 $ Balance Unknown Balance Undetermined 36,087.54 $ Balance Un…" at bounding box center [325, 107] width 81 height 160
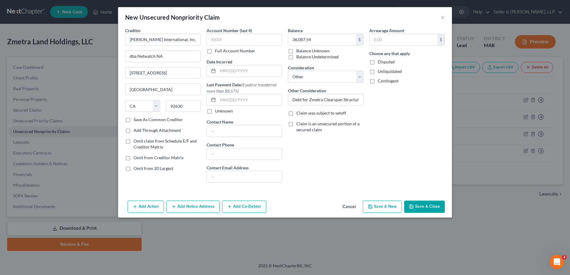
click at [420, 206] on button "Save & Close" at bounding box center [424, 207] width 41 height 13
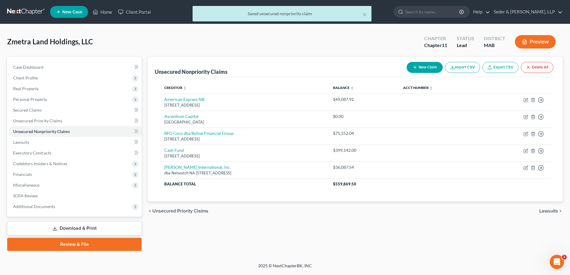
click at [535, 46] on button "Preview" at bounding box center [534, 41] width 41 height 13
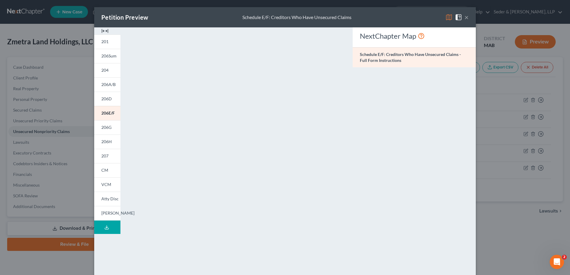
click at [464, 18] on button "×" at bounding box center [466, 17] width 4 height 7
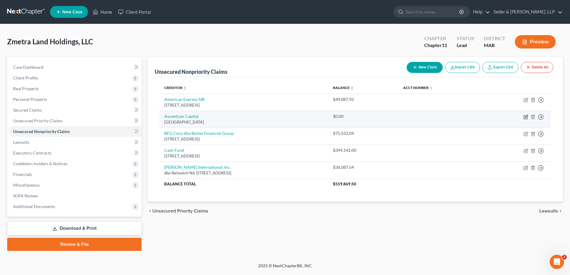
click at [525, 117] on icon "button" at bounding box center [526, 116] width 3 height 3
select select "45"
select select "11"
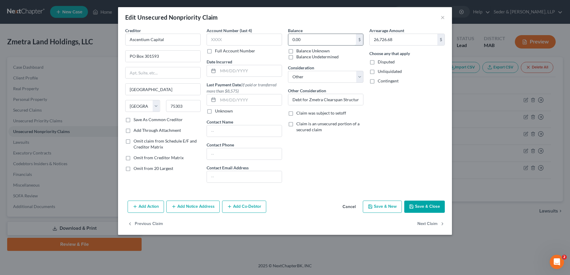
click at [321, 43] on input "0.00" at bounding box center [322, 39] width 68 height 11
click at [320, 43] on input "0.00" at bounding box center [322, 39] width 68 height 11
type input "26,726.68"
click at [425, 209] on button "Save & Close" at bounding box center [424, 207] width 41 height 13
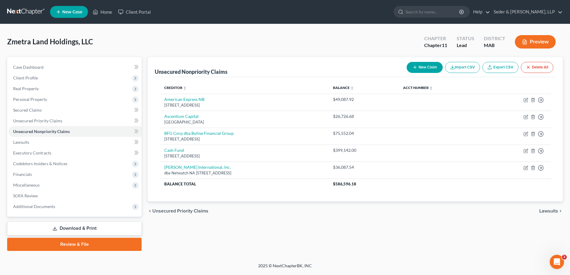
click at [422, 72] on button "New Claim" at bounding box center [424, 67] width 36 height 11
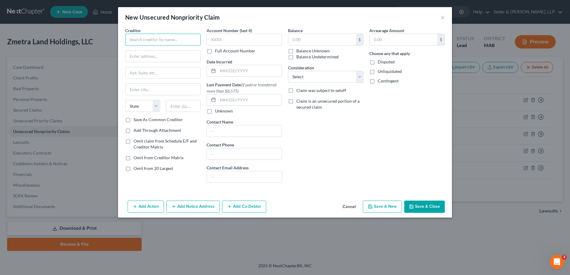
click at [178, 37] on input "text" at bounding box center [162, 40] width 75 height 12
type input "Hampshire Towing"
type input "[STREET_ADDRESS]"
type input "01075"
type input "South [PERSON_NAME]"
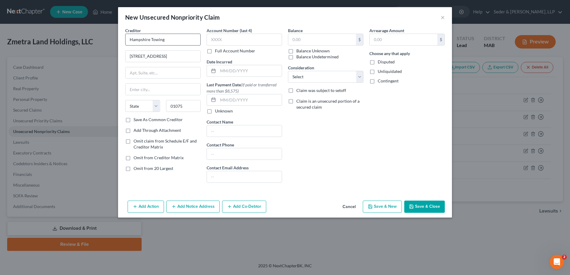
select select "22"
click at [317, 42] on input "text" at bounding box center [322, 39] width 68 height 11
type input "10,000"
select select "11"
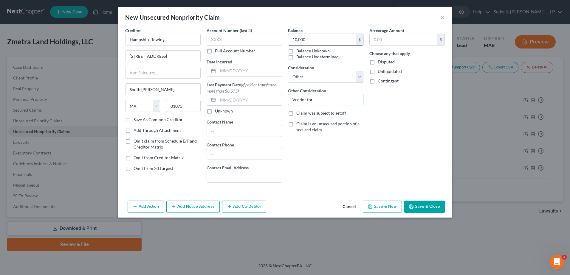
paste input "Zmetra Clearspan Structures, LLC - Informationa Purposes Only"
type input "Vendor for Zmetra Clearspan Structures, LLC - Informationa Purposes Only"
click at [379, 205] on button "Save & New" at bounding box center [382, 207] width 39 height 13
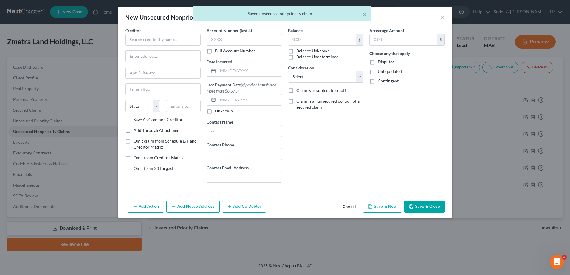
type input "10,000.00"
click at [153, 42] on input "text" at bounding box center [162, 40] width 75 height 12
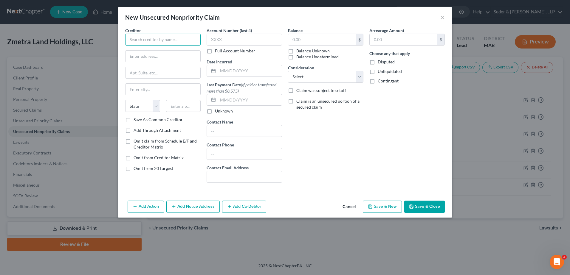
click at [168, 36] on input "text" at bounding box center [162, 40] width 75 height 12
type input "HR Structurs"
type input "[STREET_ADDRESS]"
type input "33062"
type input "[GEOGRAPHIC_DATA]"
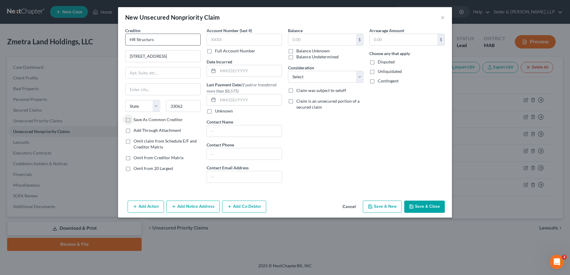
select select "9"
click at [299, 38] on input "text" at bounding box center [322, 39] width 68 height 11
type input "10,000"
select select "11"
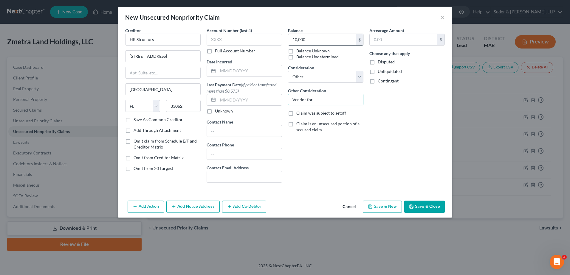
paste input "Zmetra Clearspan Structures, LLC - Informationa Purposes Only"
type input "Vendor for Zmetra Clearspan Structures, LLC - Informationa Purposes Only"
click at [232, 72] on input "text" at bounding box center [250, 70] width 64 height 11
click at [429, 206] on button "Save & Close" at bounding box center [424, 207] width 41 height 13
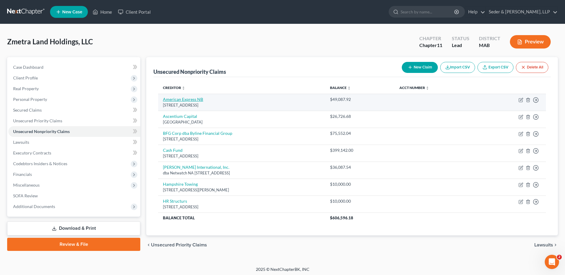
click at [189, 102] on link "American Express NB" at bounding box center [183, 99] width 40 height 5
select select "46"
select select "11"
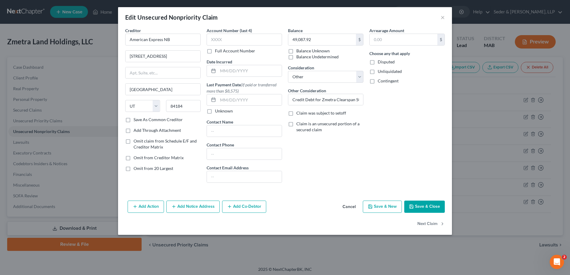
click at [246, 202] on button "Add Co-Debtor" at bounding box center [244, 207] width 44 height 13
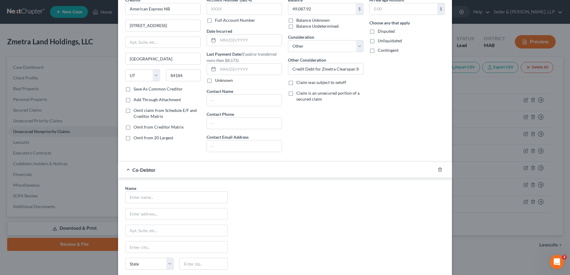
scroll to position [60, 0]
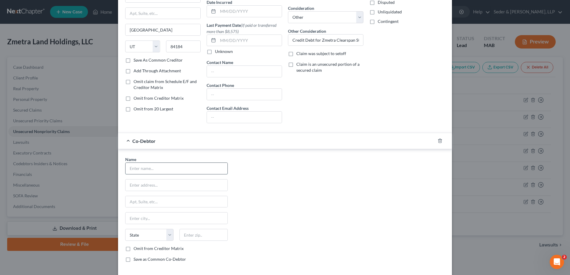
click at [167, 169] on input "text" at bounding box center [176, 168] width 102 height 11
type input "Zmetra Clearspan Structures, LLC"
click at [176, 184] on input "text" at bounding box center [176, 185] width 102 height 11
type input "[STREET_ADDRESS]"
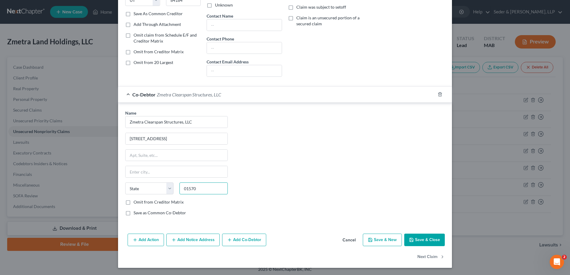
type input "01570"
type input "[PERSON_NAME]"
select select "22"
click at [172, 214] on label "Save as Common Co-Debtor" at bounding box center [159, 213] width 52 height 6
click at [140, 214] on input "Save as Common Co-Debtor" at bounding box center [138, 212] width 4 height 4
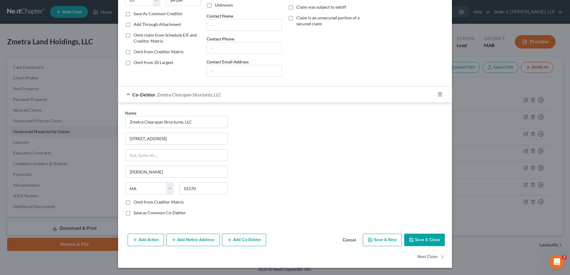
checkbox input "true"
click at [417, 238] on button "Save & Close" at bounding box center [424, 240] width 41 height 13
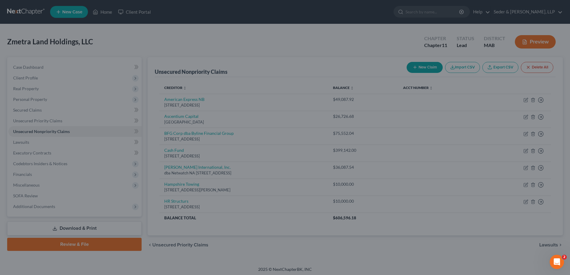
type input "0"
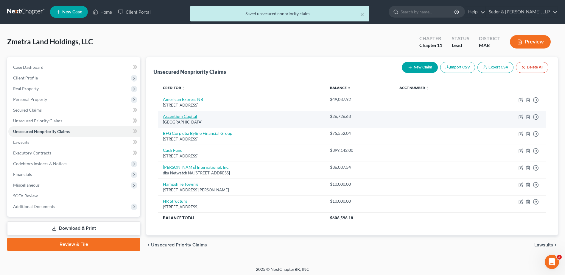
click at [192, 116] on link "Ascentium Capital" at bounding box center [180, 116] width 34 height 5
select select "45"
select select "11"
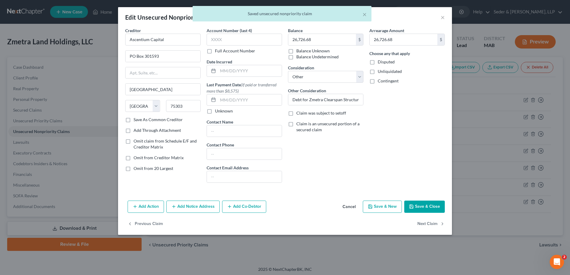
click at [246, 208] on button "Add Co-Debtor" at bounding box center [244, 207] width 44 height 13
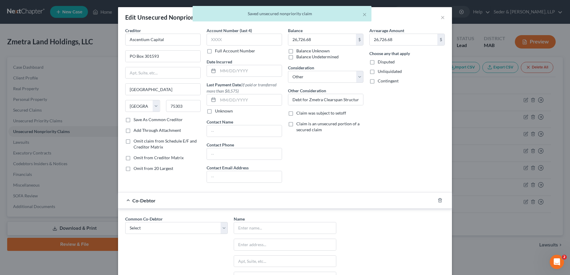
scroll to position [60, 0]
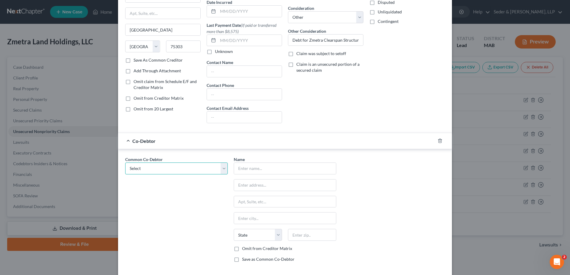
click at [203, 168] on select "Select Zmetra Clearspan Structures, LLC" at bounding box center [176, 169] width 102 height 12
click at [125, 163] on select "Select Zmetra Clearspan Structures, LLC" at bounding box center [176, 169] width 102 height 12
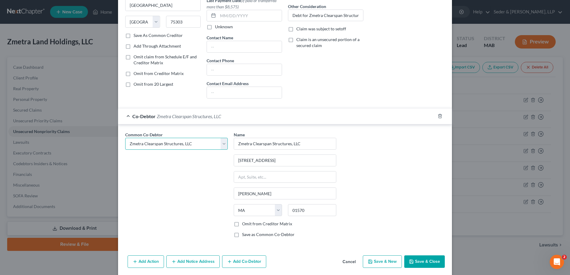
scroll to position [106, 0]
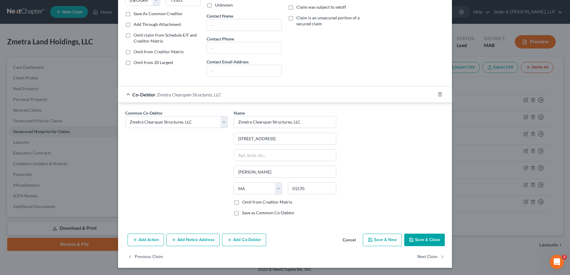
click at [422, 241] on button "Save & Close" at bounding box center [424, 240] width 41 height 13
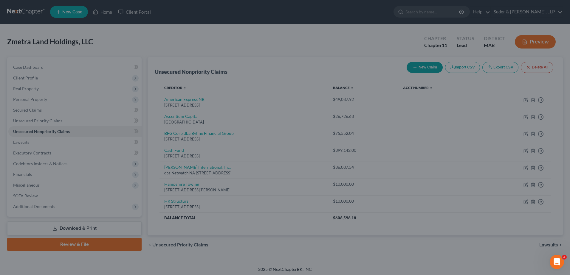
scroll to position [0, 0]
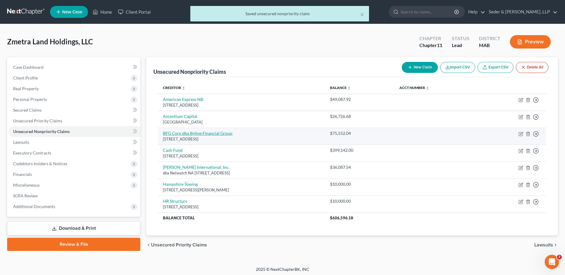
click at [205, 135] on link "BFG Corp dba Byline Financial Group" at bounding box center [197, 133] width 69 height 5
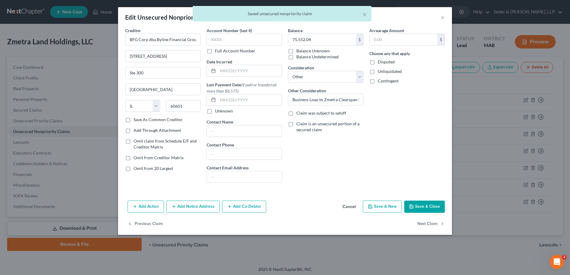
click at [243, 206] on button "Add Co-Debtor" at bounding box center [244, 207] width 44 height 13
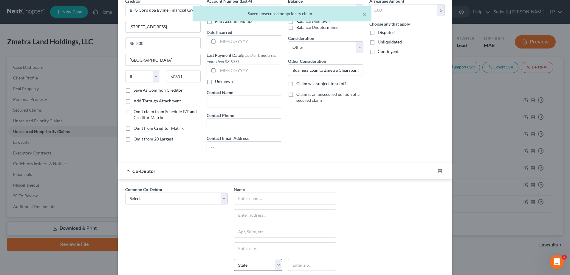
scroll to position [89, 0]
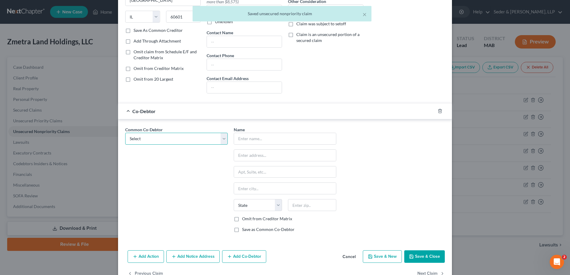
click at [223, 140] on select "Select Zmetra Clearspan Structures, LLC" at bounding box center [176, 139] width 102 height 12
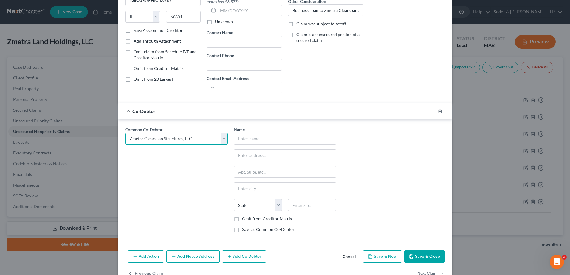
click at [125, 133] on select "Select Zmetra Clearspan Structures, LLC" at bounding box center [176, 139] width 102 height 12
click at [423, 259] on button "Save & Close" at bounding box center [424, 257] width 41 height 13
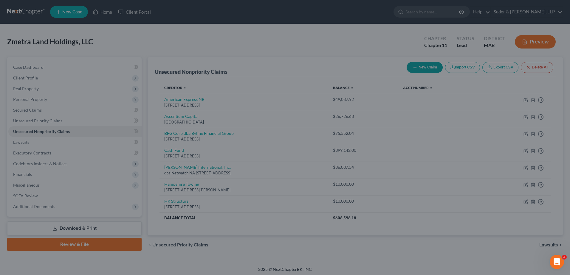
scroll to position [0, 0]
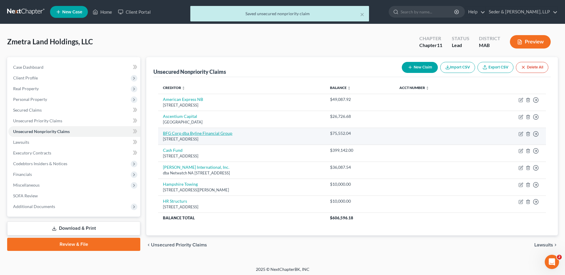
click at [205, 135] on link "BFG Corp dba Byline Financial Group" at bounding box center [197, 133] width 69 height 5
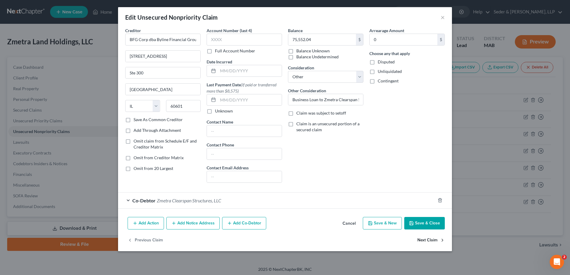
click at [433, 239] on button "Next Claim" at bounding box center [430, 240] width 27 height 13
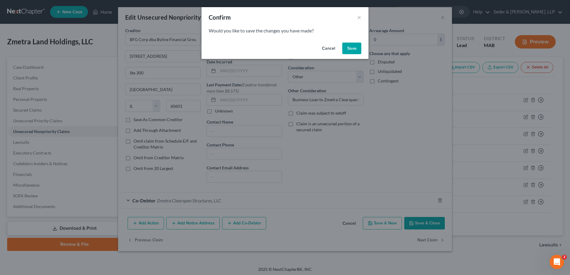
click at [356, 49] on button "Save" at bounding box center [351, 49] width 19 height 12
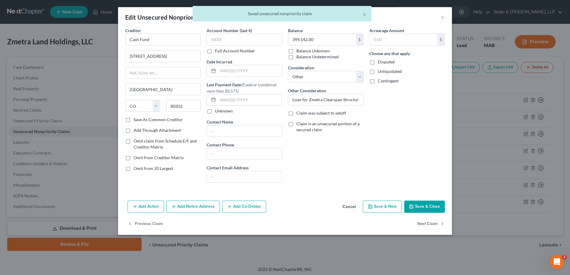
click at [259, 209] on button "Add Co-Debtor" at bounding box center [244, 207] width 44 height 13
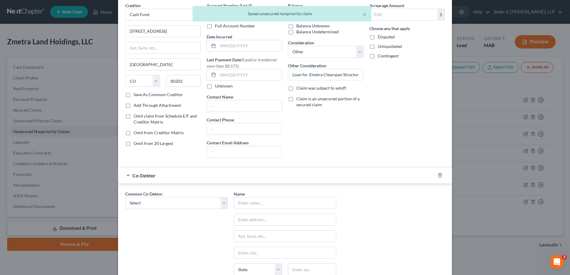
scroll to position [60, 0]
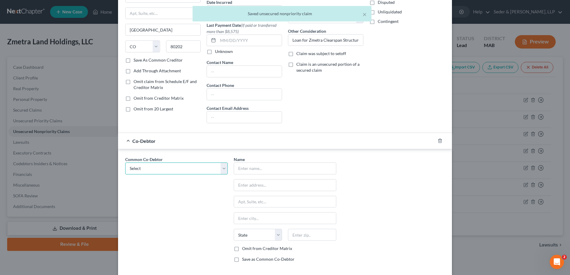
click at [222, 167] on select "Select Zmetra Clearspan Structures, LLC" at bounding box center [176, 169] width 102 height 12
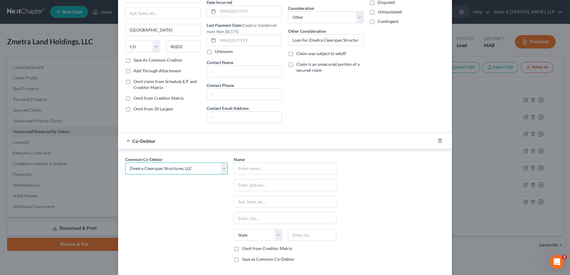
click at [125, 163] on select "Select Zmetra Clearspan Structures, LLC" at bounding box center [176, 169] width 102 height 12
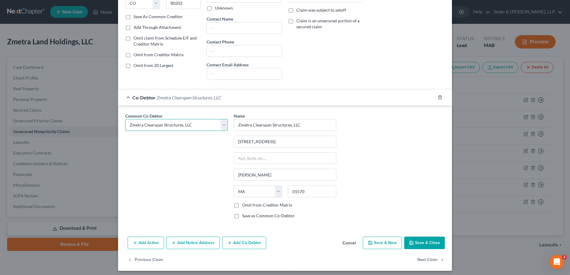
scroll to position [106, 0]
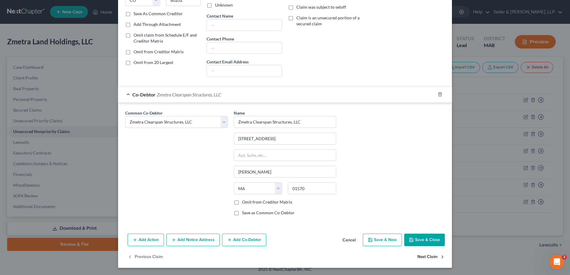
click at [429, 258] on button "Next Claim" at bounding box center [430, 257] width 27 height 13
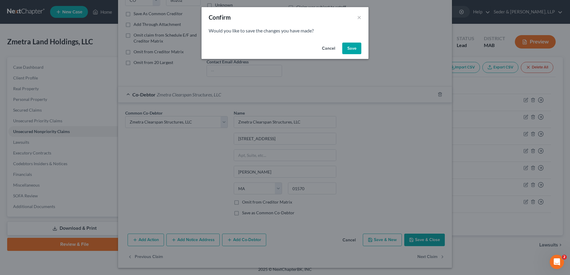
click at [346, 46] on button "Save" at bounding box center [351, 49] width 19 height 12
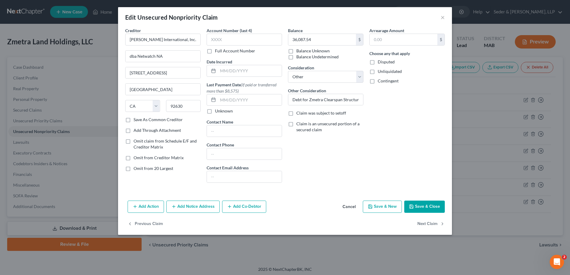
click at [243, 209] on button "Add Co-Debtor" at bounding box center [244, 207] width 44 height 13
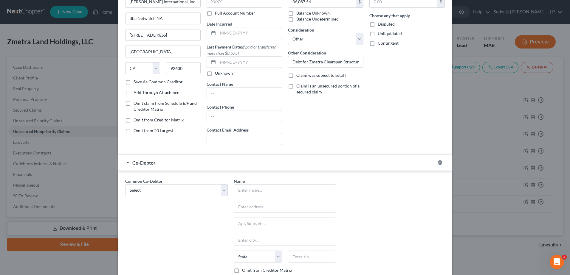
scroll to position [60, 0]
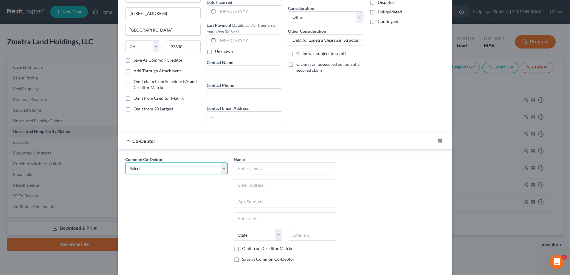
click at [218, 172] on select "Select Zmetra Clearspan Structures, LLC" at bounding box center [176, 169] width 102 height 12
click at [125, 163] on select "Select Zmetra Clearspan Structures, LLC" at bounding box center [176, 169] width 102 height 12
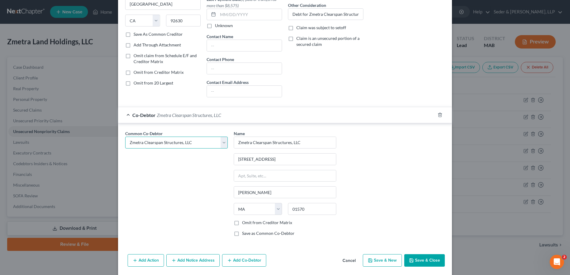
scroll to position [106, 0]
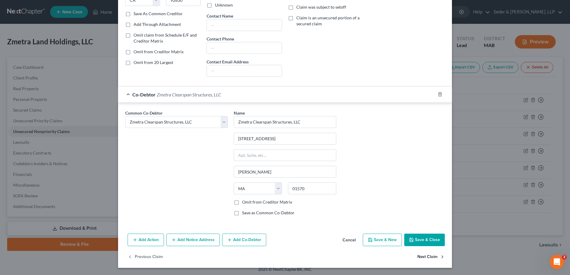
click at [426, 258] on button "Next Claim" at bounding box center [430, 257] width 27 height 13
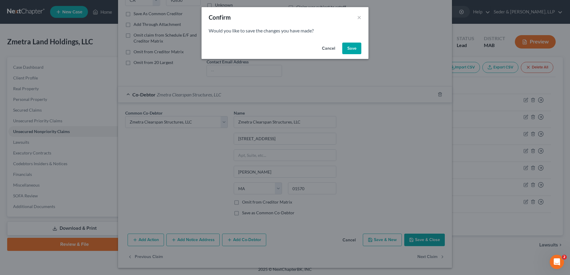
click at [355, 51] on button "Save" at bounding box center [351, 49] width 19 height 12
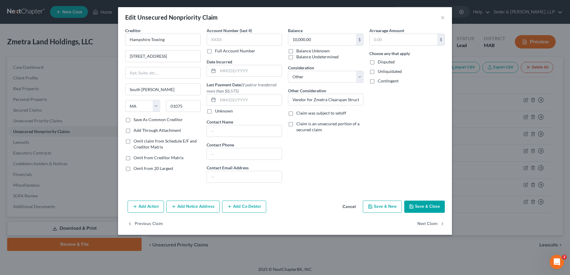
scroll to position [0, 0]
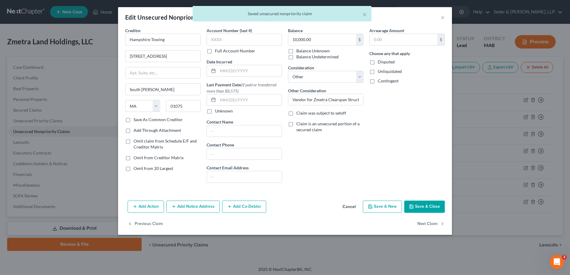
click at [253, 207] on button "Add Co-Debtor" at bounding box center [244, 207] width 44 height 13
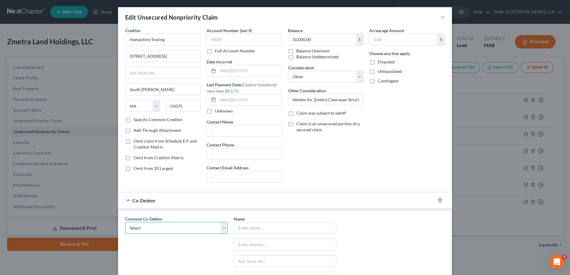
click at [207, 229] on select "Select Zmetra Clearspan Structures, LLC" at bounding box center [176, 228] width 102 height 12
click at [125, 222] on select "Select Zmetra Clearspan Structures, LLC" at bounding box center [176, 228] width 102 height 12
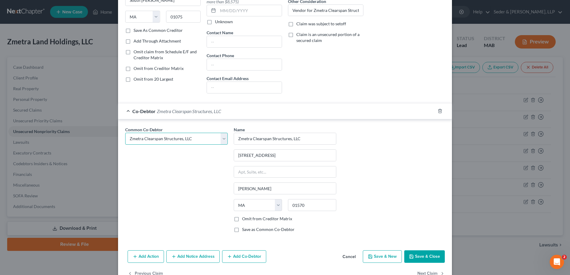
scroll to position [106, 0]
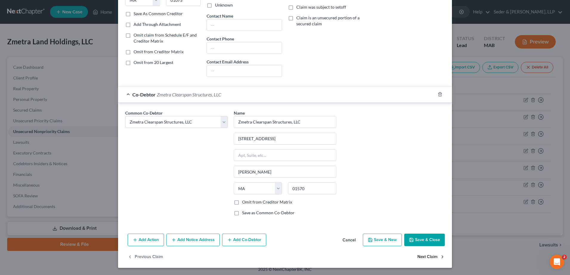
click at [428, 258] on button "Next Claim" at bounding box center [430, 257] width 27 height 13
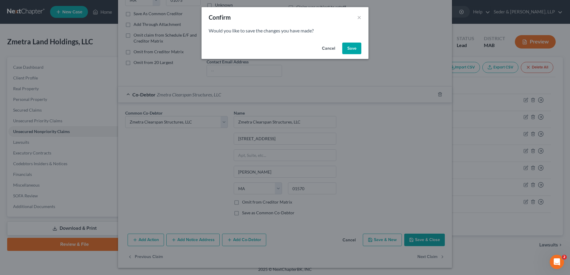
click at [356, 49] on button "Save" at bounding box center [351, 49] width 19 height 12
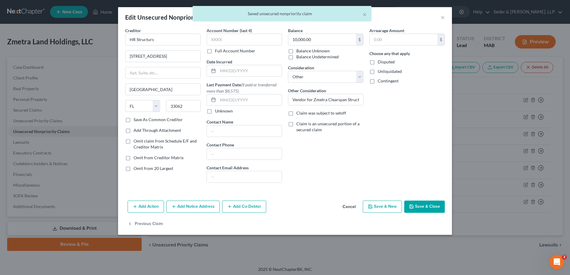
scroll to position [0, 0]
click at [253, 209] on button "Add Co-Debtor" at bounding box center [244, 207] width 44 height 13
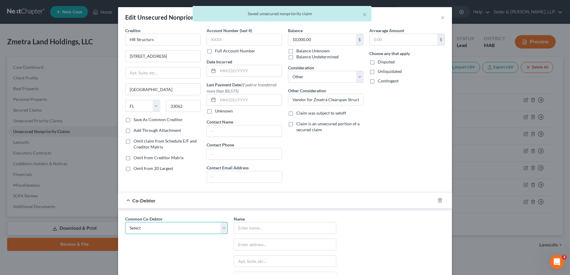
drag, startPoint x: 219, startPoint y: 226, endPoint x: 214, endPoint y: 229, distance: 6.0
click at [219, 226] on select "Select Zmetra Clearspan Structures, LLC" at bounding box center [176, 228] width 102 height 12
click at [125, 222] on select "Select Zmetra Clearspan Structures, LLC" at bounding box center [176, 228] width 102 height 12
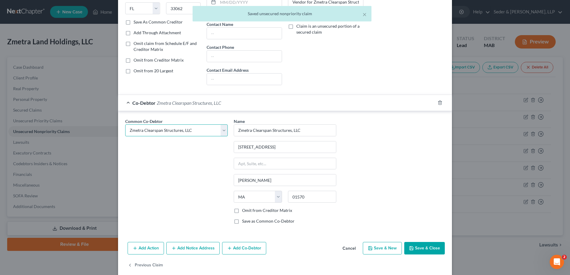
scroll to position [106, 0]
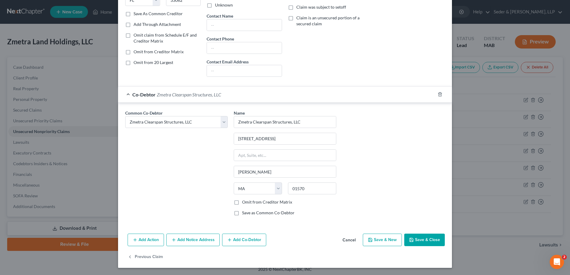
click at [435, 239] on button "Save & Close" at bounding box center [424, 240] width 41 height 13
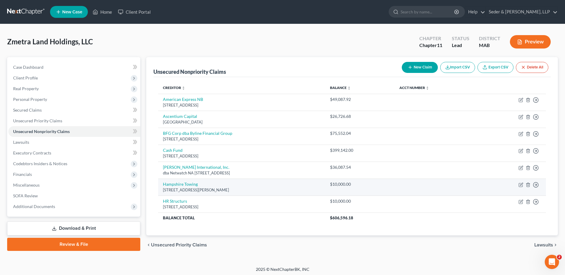
scroll to position [2, 0]
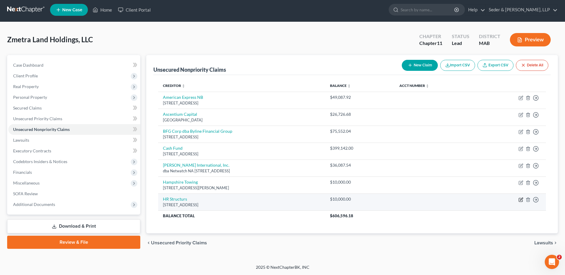
click at [522, 200] on icon "button" at bounding box center [521, 200] width 5 height 5
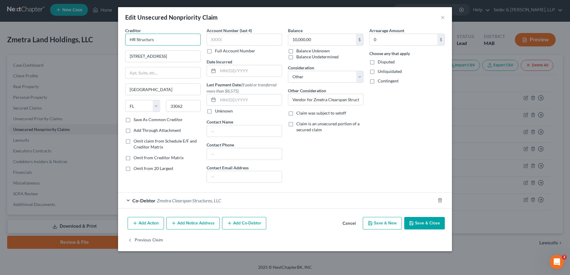
click at [157, 40] on input "HR Structurs" at bounding box center [162, 40] width 75 height 12
click at [436, 223] on button "Save & Close" at bounding box center [424, 223] width 41 height 13
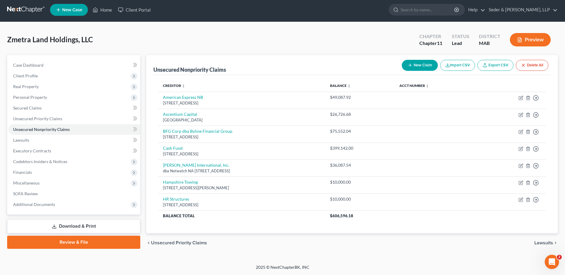
click at [422, 67] on button "New Claim" at bounding box center [420, 65] width 36 height 11
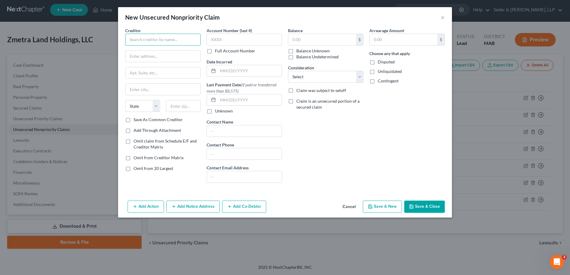
click at [170, 41] on input "text" at bounding box center [162, 40] width 75 height 12
click at [439, 206] on button "Save & Close" at bounding box center [424, 207] width 41 height 13
